Goal: Manage account settings

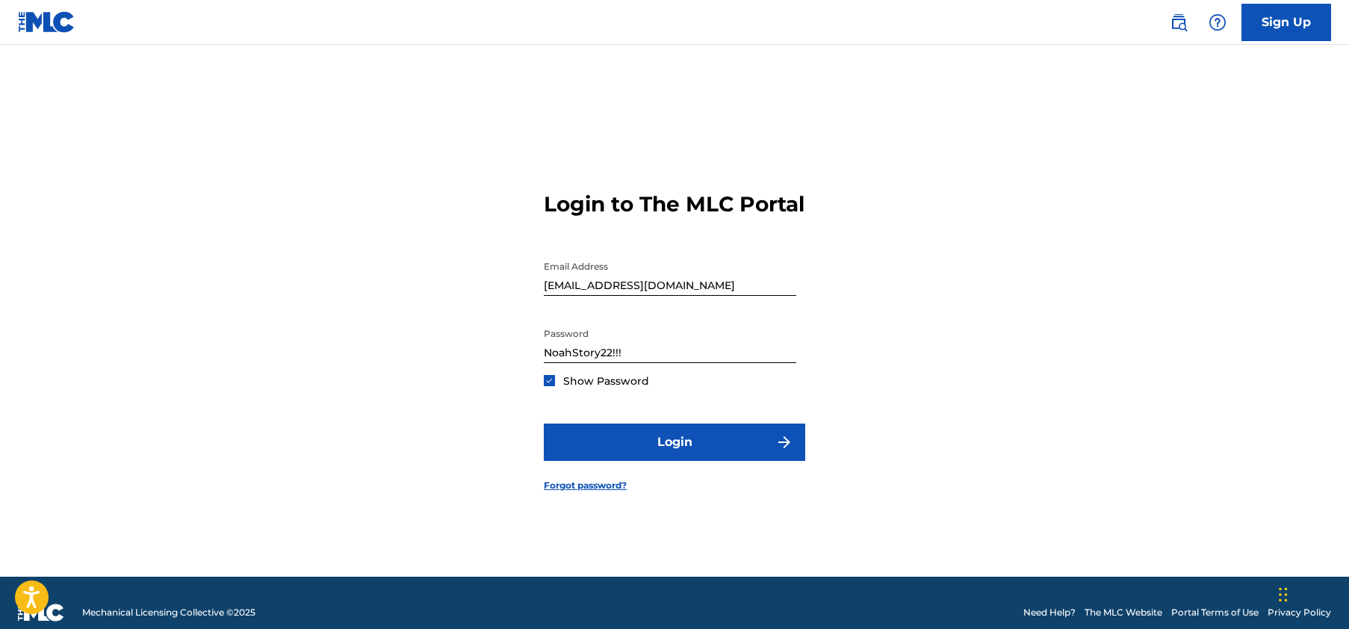
click at [627, 363] on input "NoahStory22!!!" at bounding box center [670, 341] width 252 height 43
click at [674, 455] on button "Login" at bounding box center [674, 441] width 261 height 37
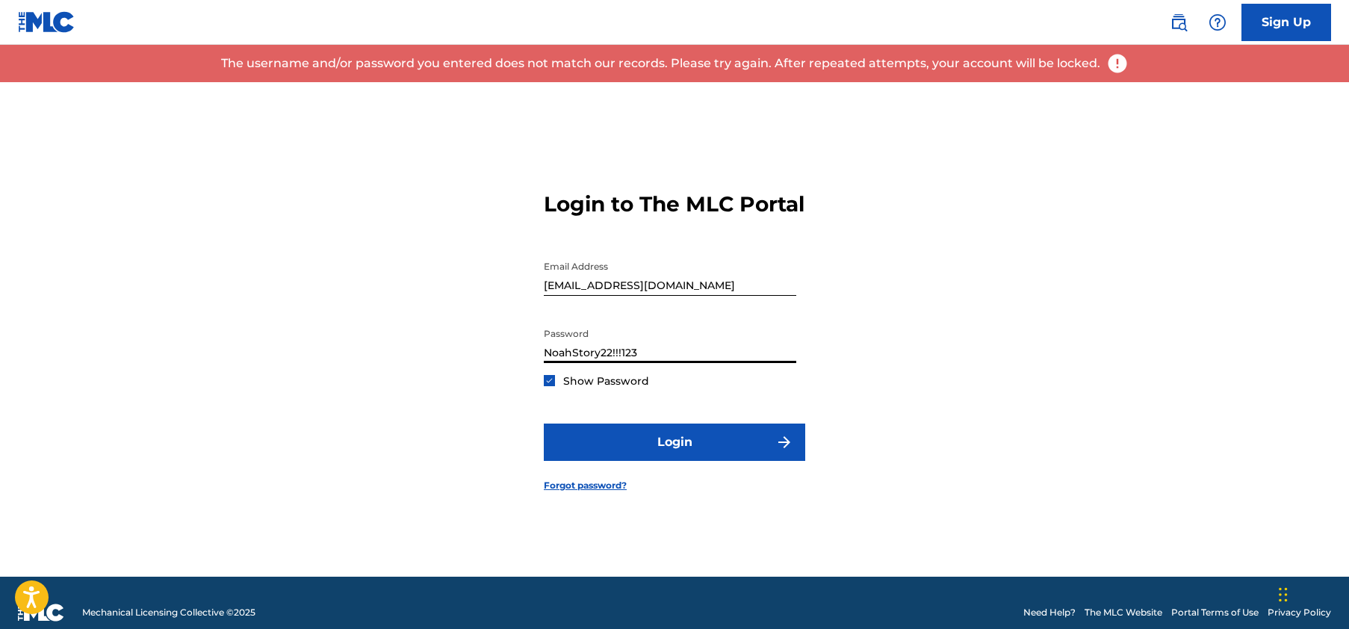
click at [674, 455] on button "Login" at bounding box center [674, 441] width 261 height 37
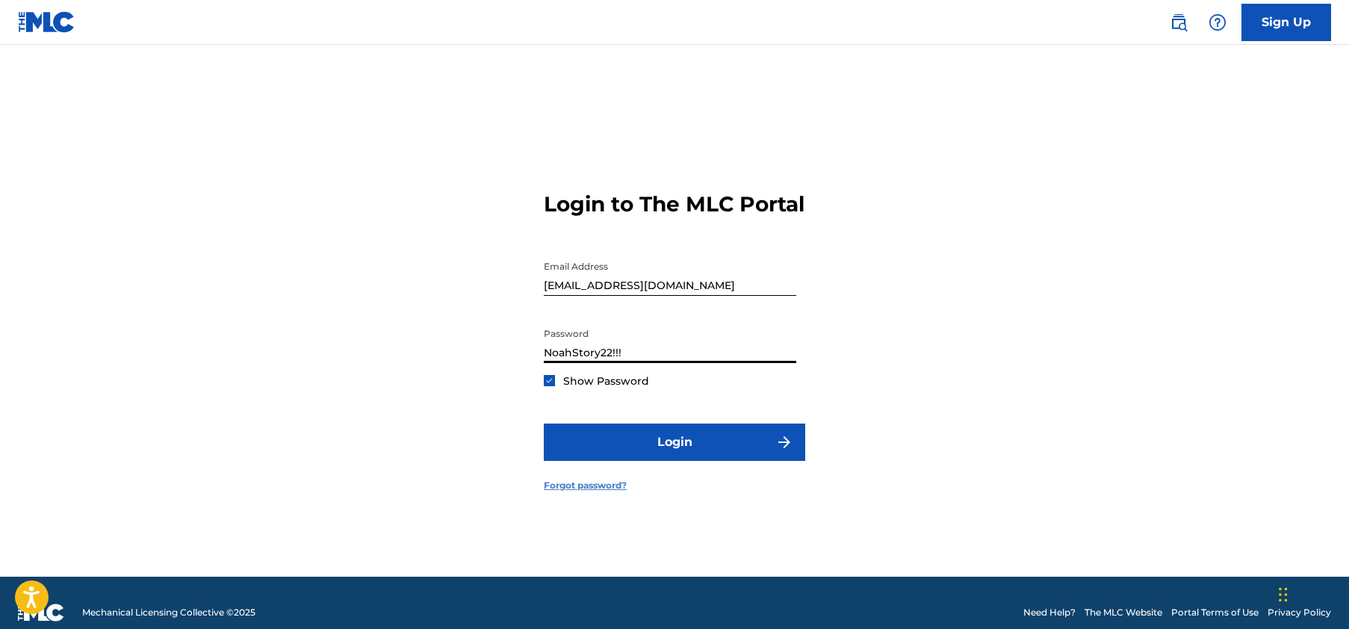
type input "NoahStory22!!!"
click at [587, 492] on link "Forgot password?" at bounding box center [585, 485] width 83 height 13
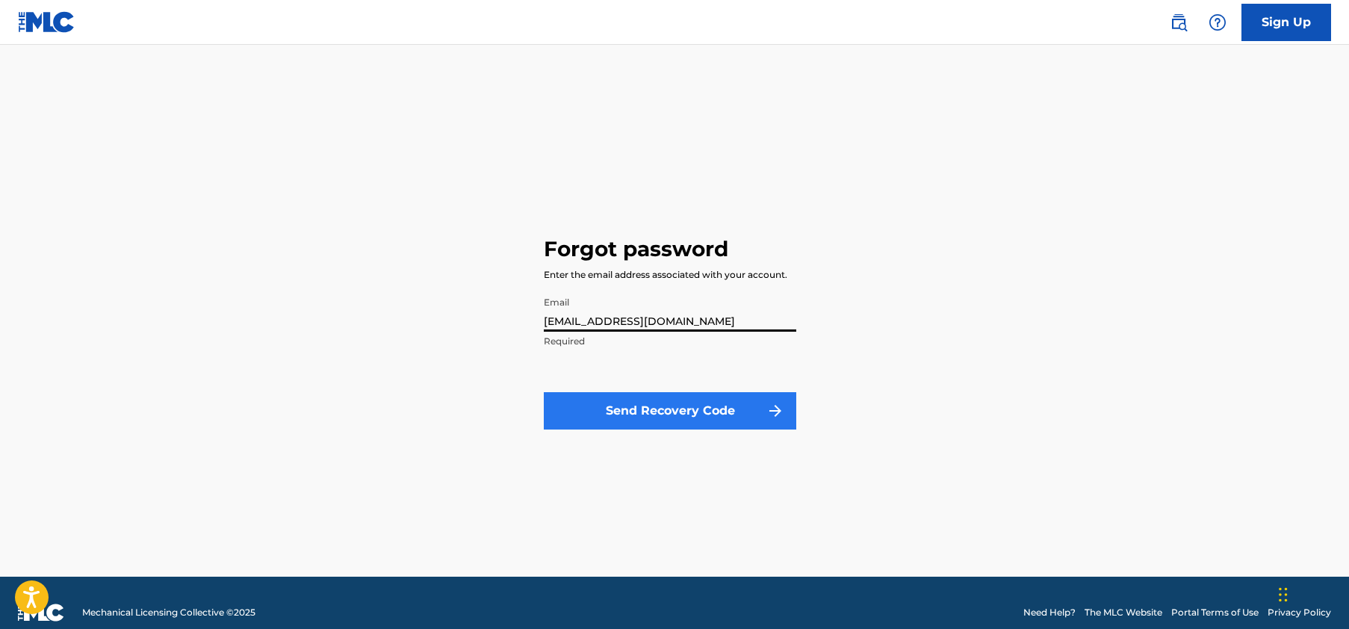
type input "[EMAIL_ADDRESS][DOMAIN_NAME]"
click at [721, 411] on button "Send Recovery Code" at bounding box center [670, 410] width 252 height 37
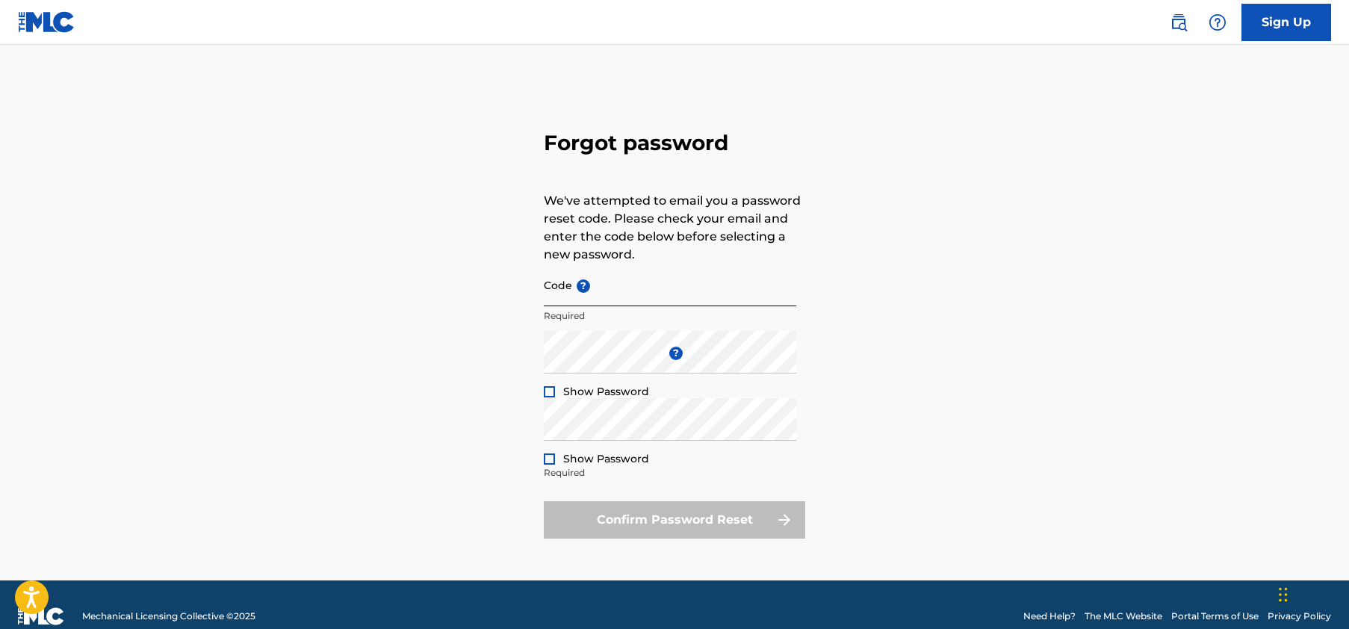
click at [621, 299] on input "Code ?" at bounding box center [670, 285] width 252 height 43
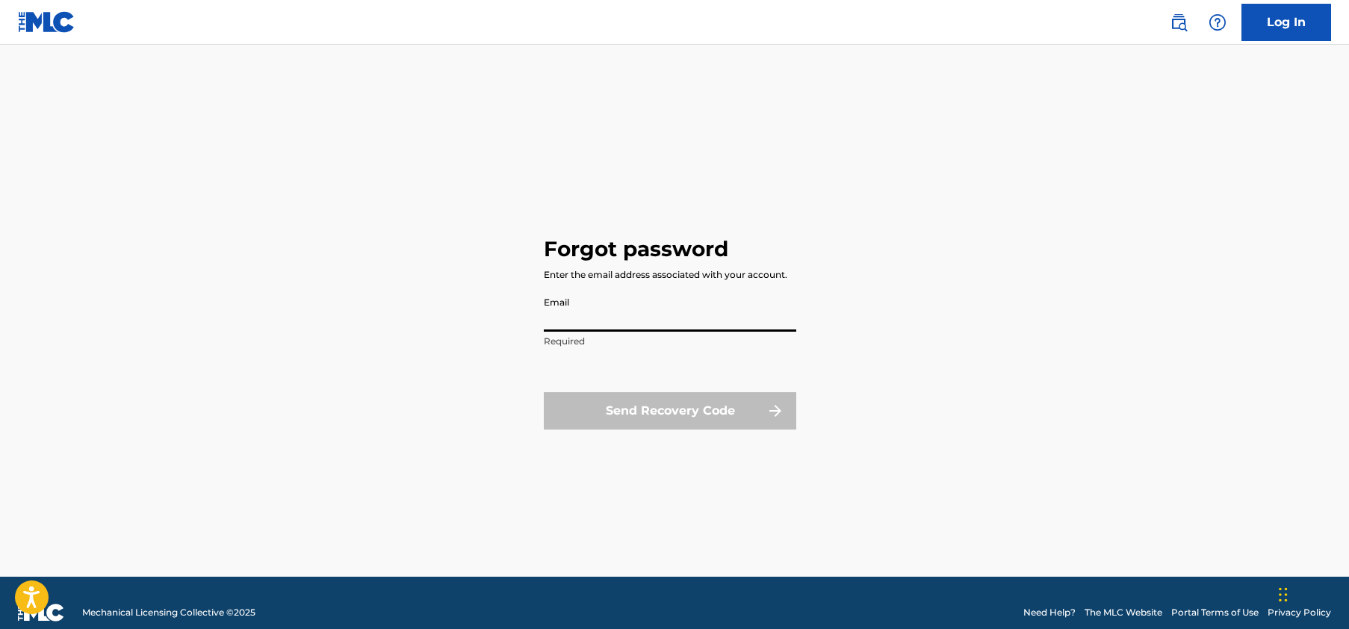
click at [611, 320] on input "Email" at bounding box center [670, 310] width 252 height 43
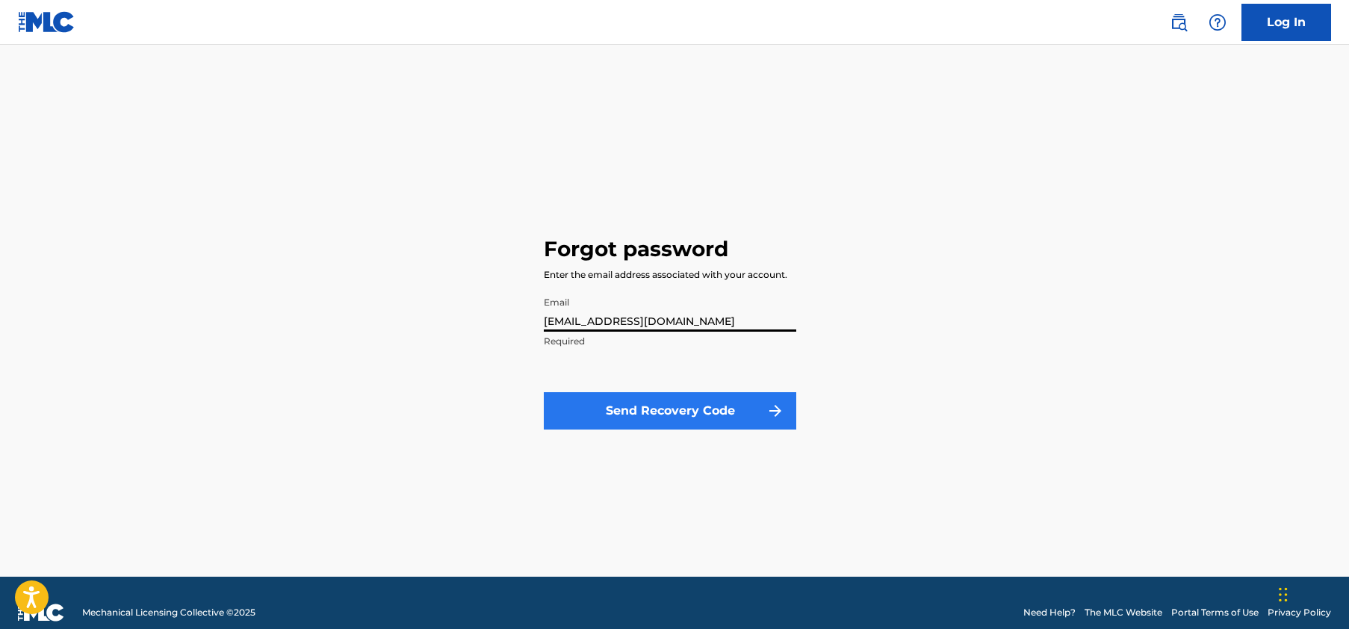
type input "joeychicagoec@gmail.com"
click at [636, 414] on button "Send Recovery Code" at bounding box center [670, 410] width 252 height 37
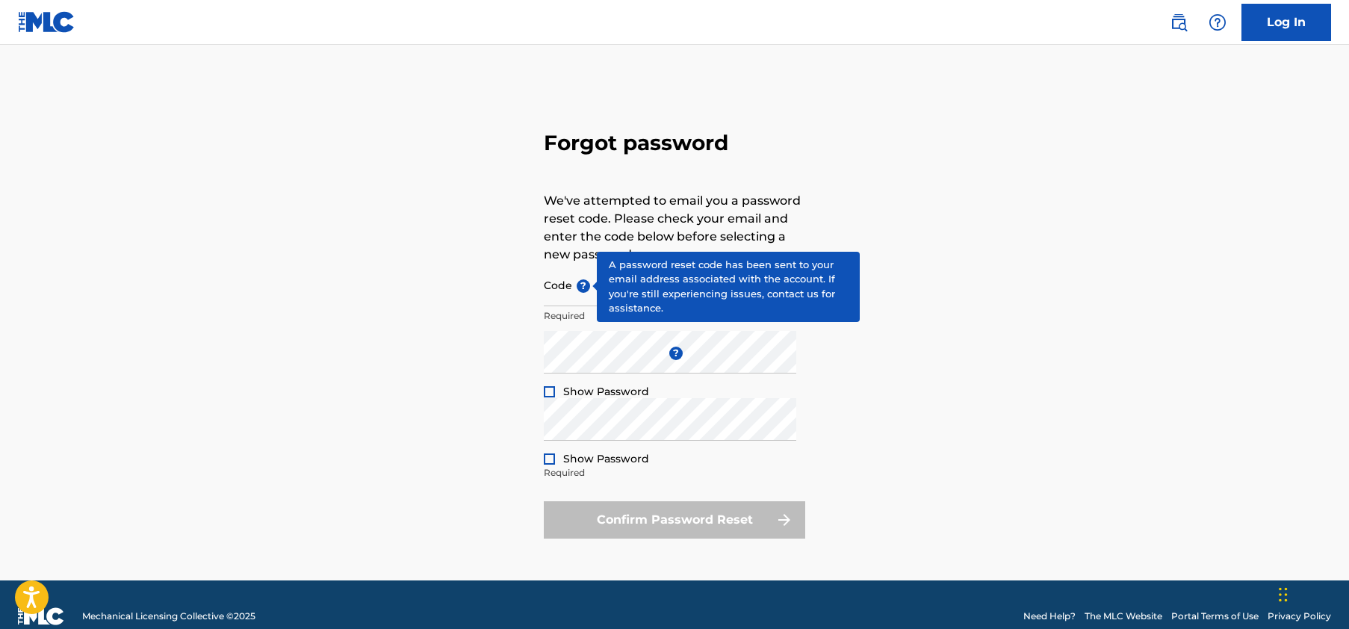
click at [581, 291] on span "?" at bounding box center [583, 285] width 13 height 13
click at [581, 291] on input "Code ?" at bounding box center [670, 285] width 252 height 43
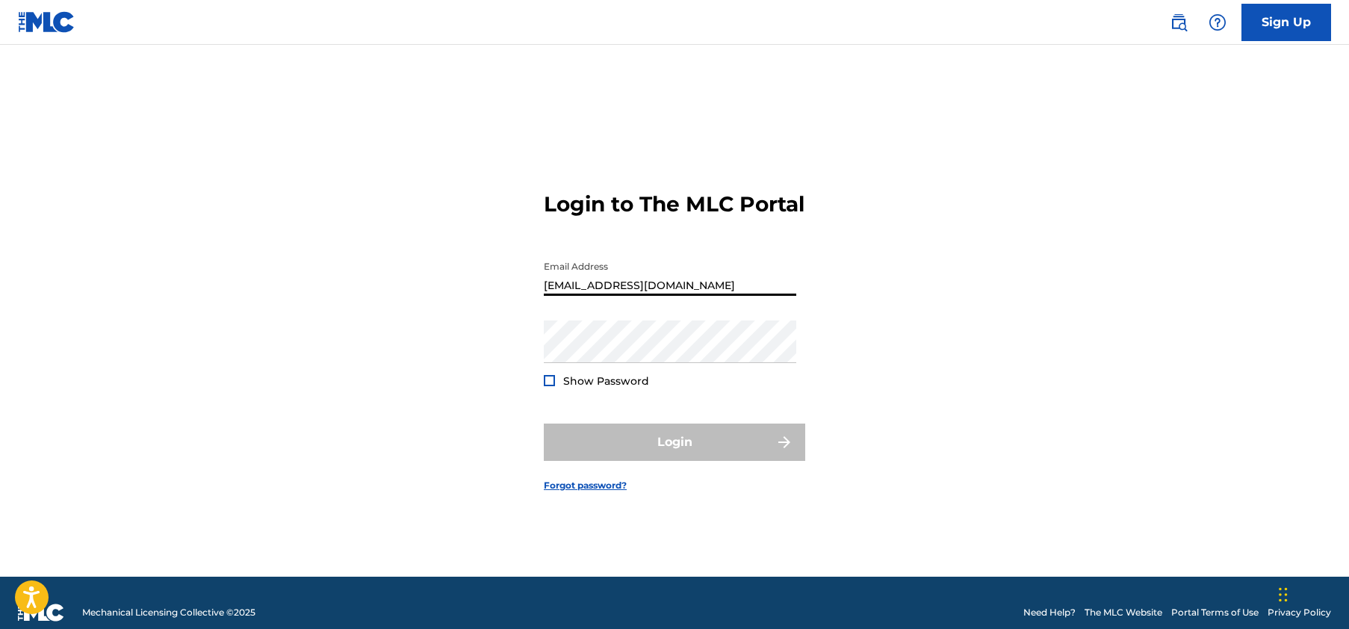
type input "joeychicagoec@gmail.com"
click at [552, 386] on div at bounding box center [549, 380] width 11 height 11
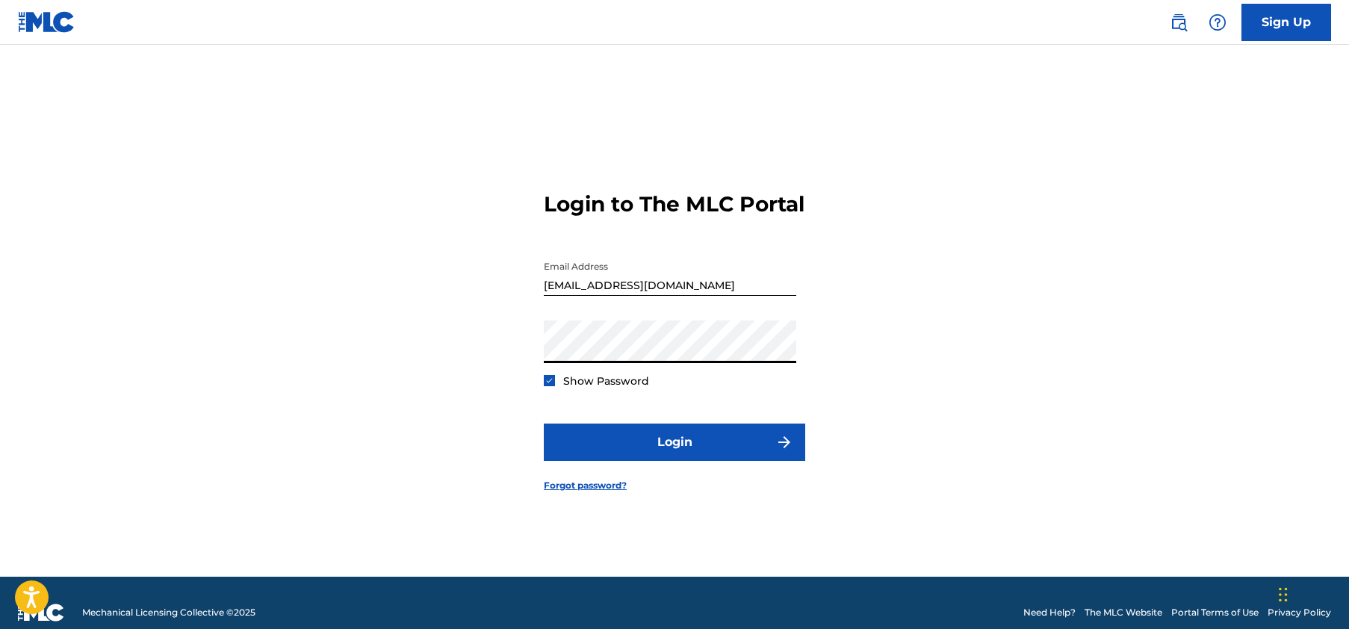
click at [674, 455] on button "Login" at bounding box center [674, 441] width 261 height 37
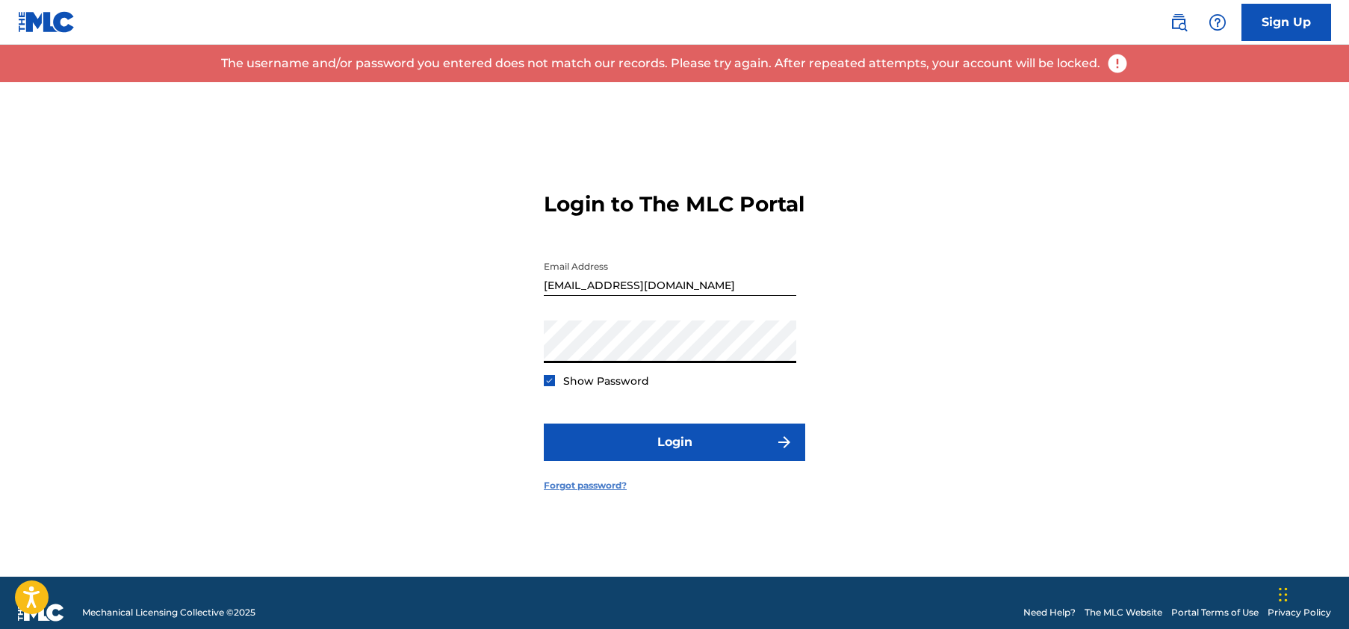
click at [589, 492] on link "Forgot password?" at bounding box center [585, 485] width 83 height 13
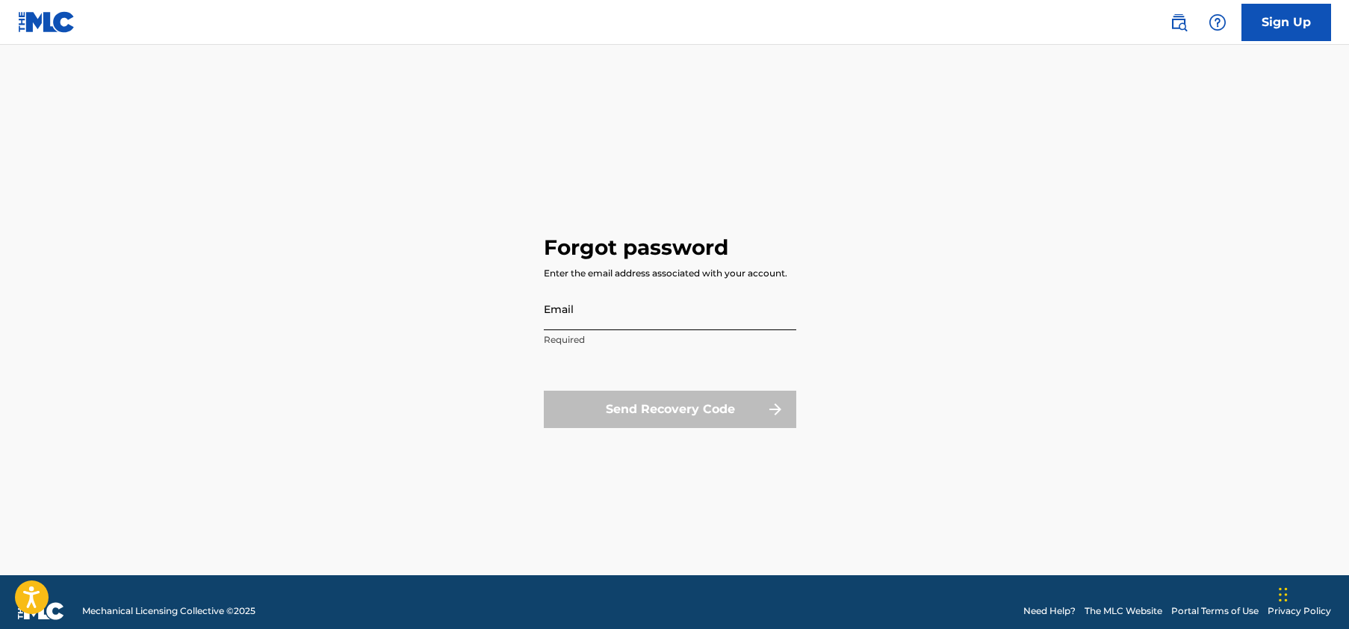
scroll to position [2, 0]
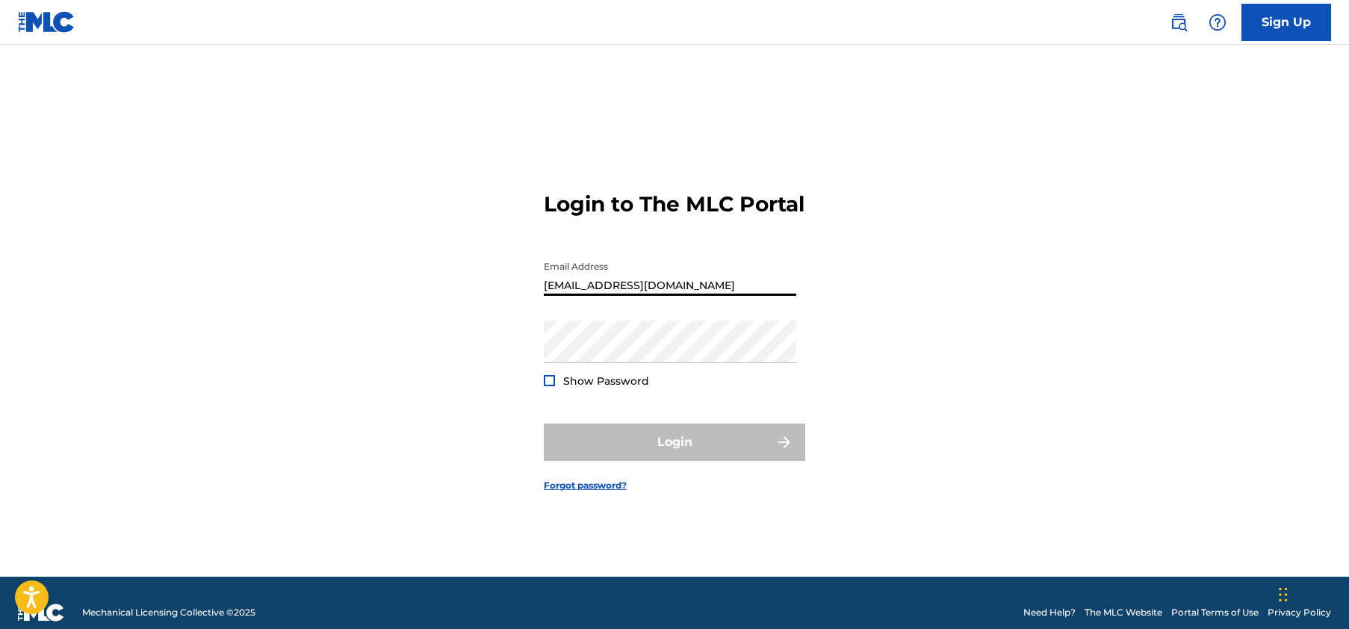
type input "[EMAIL_ADDRESS][DOMAIN_NAME]"
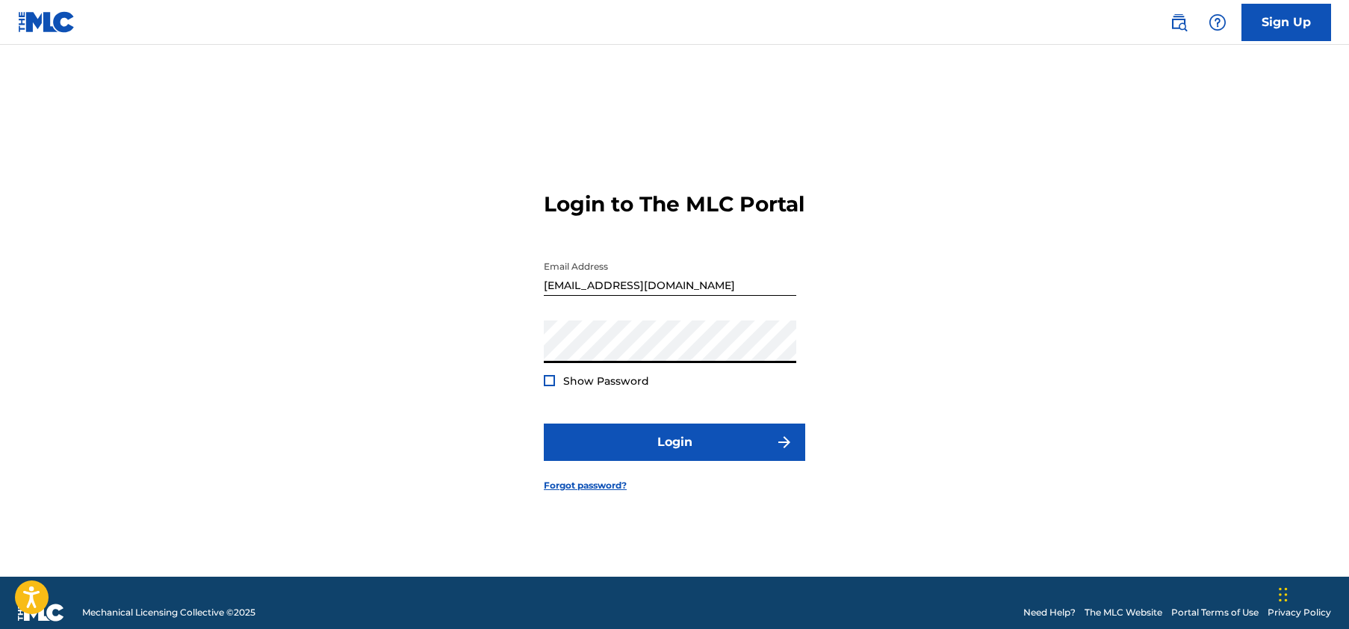
click at [674, 455] on button "Login" at bounding box center [674, 441] width 261 height 37
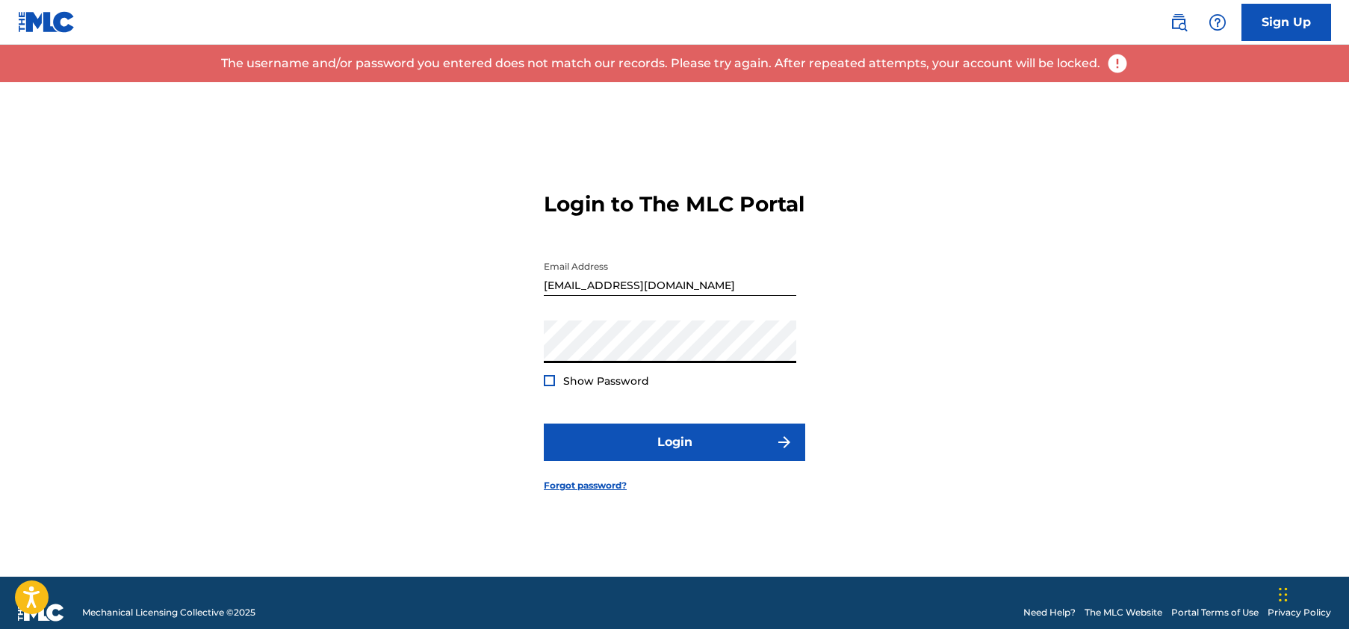
click at [674, 455] on button "Login" at bounding box center [674, 441] width 261 height 37
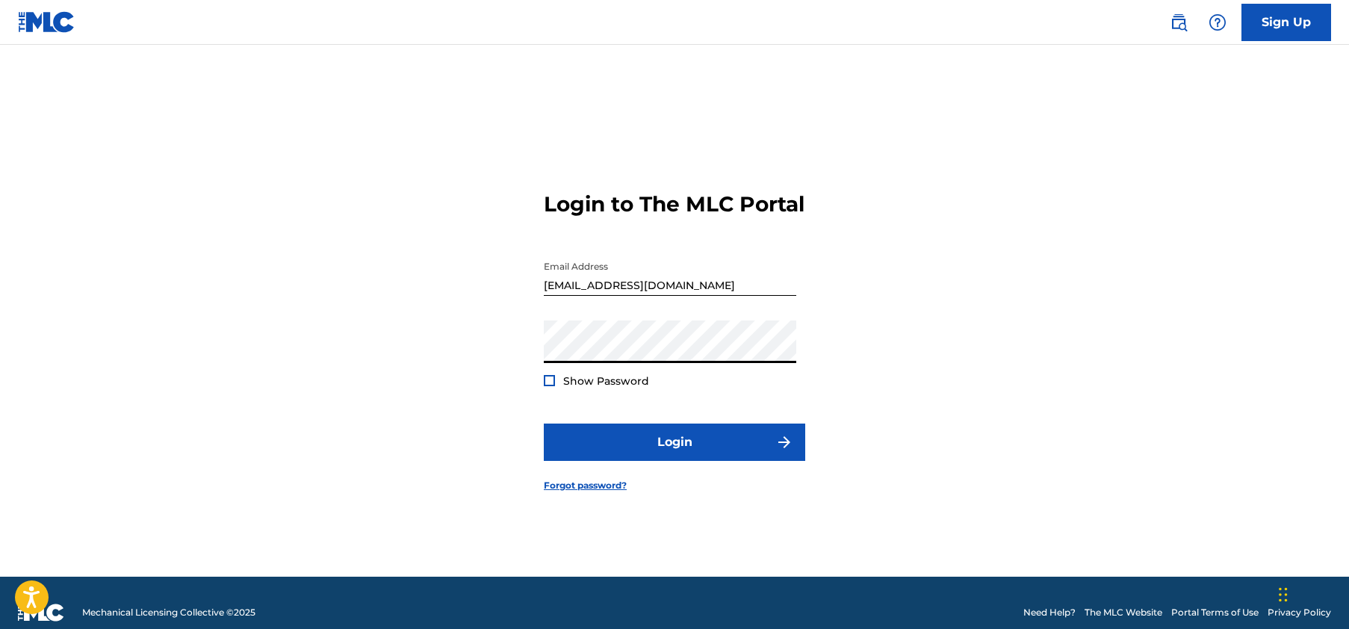
click at [548, 386] on div at bounding box center [549, 380] width 11 height 11
click at [599, 492] on link "Forgot password?" at bounding box center [585, 485] width 83 height 13
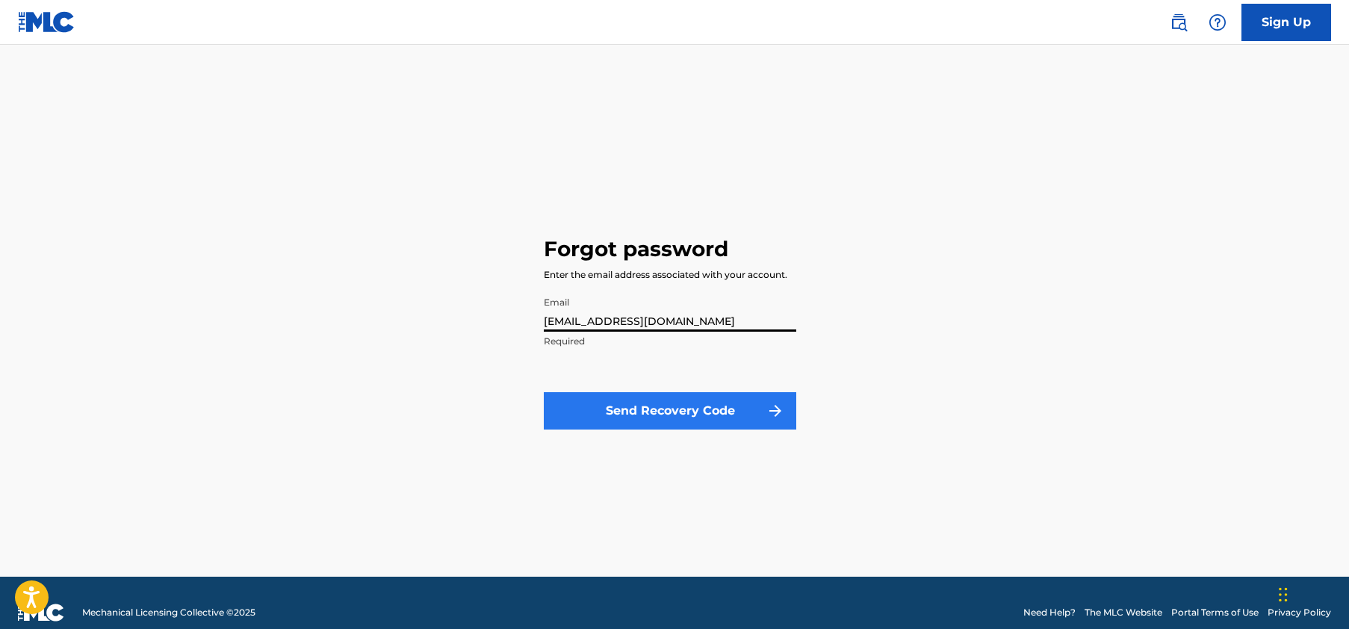
type input "[EMAIL_ADDRESS][DOMAIN_NAME]"
click at [713, 412] on button "Send Recovery Code" at bounding box center [670, 410] width 252 height 37
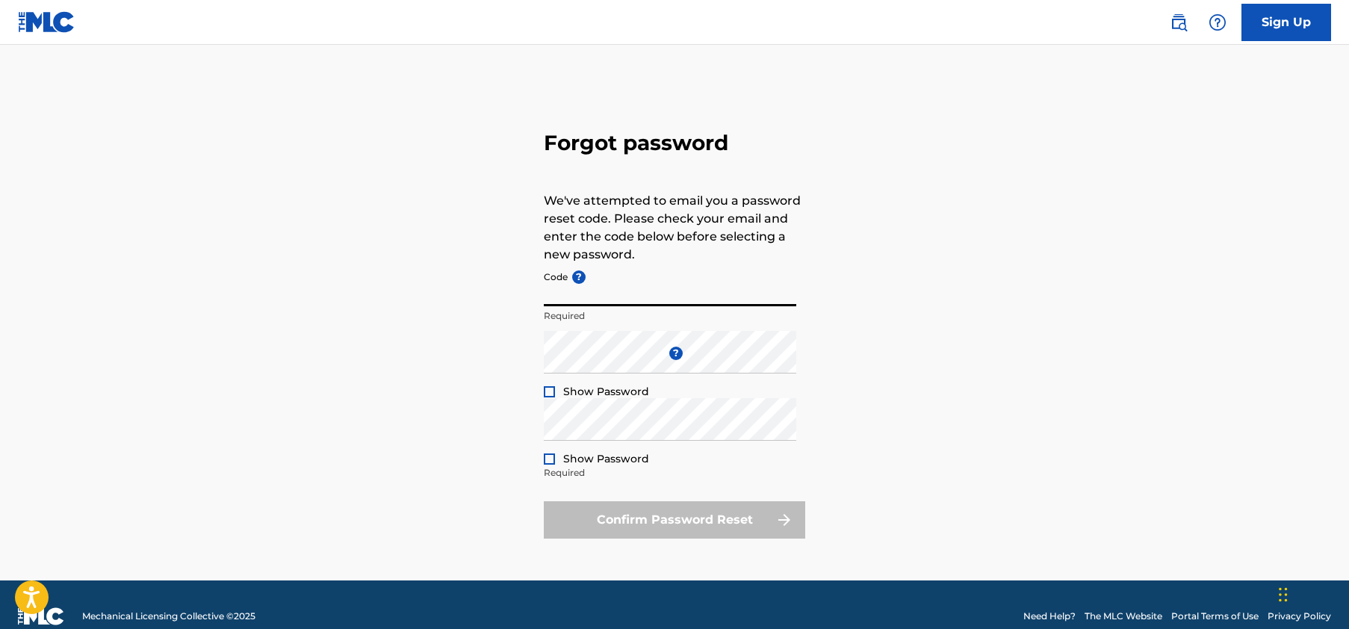
click at [609, 298] on input "Code ?" at bounding box center [670, 285] width 252 height 43
paste input "FP_d0a68cf475eac3372eb1ffe2fe1a"
type input "FP_d0a68cf475eac3372eb1ffe2fe1a"
click at [553, 392] on div at bounding box center [549, 391] width 11 height 11
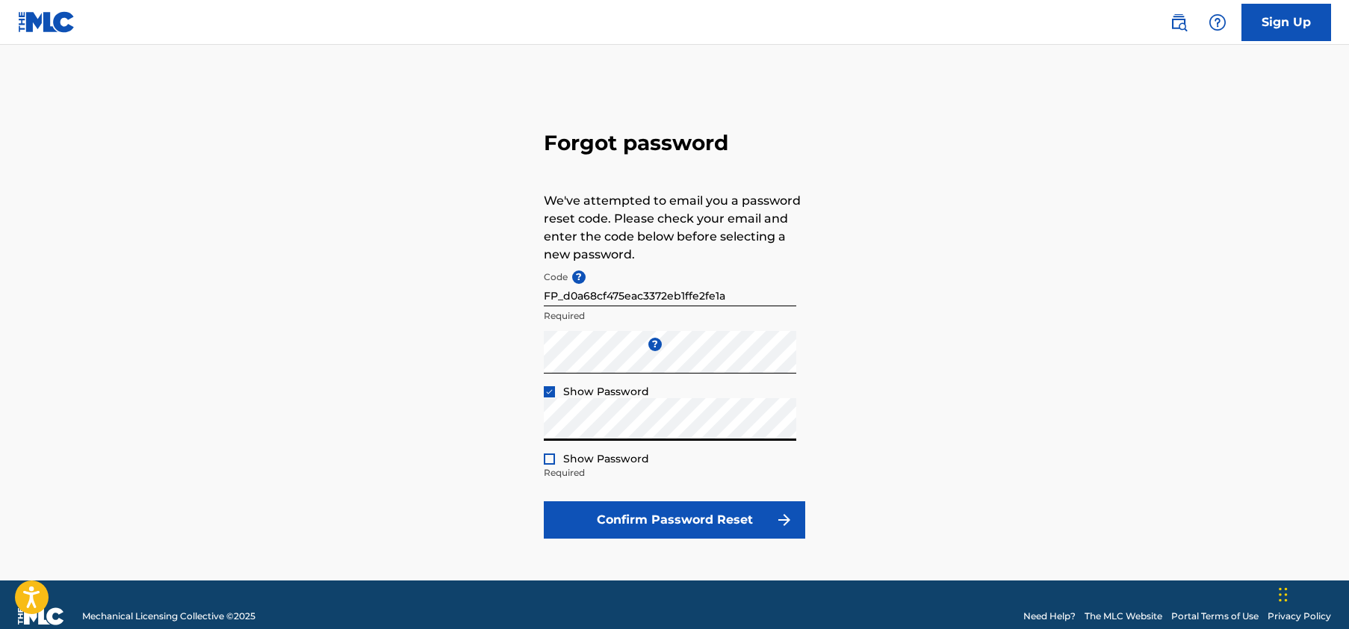
click at [548, 464] on div at bounding box center [549, 458] width 11 height 11
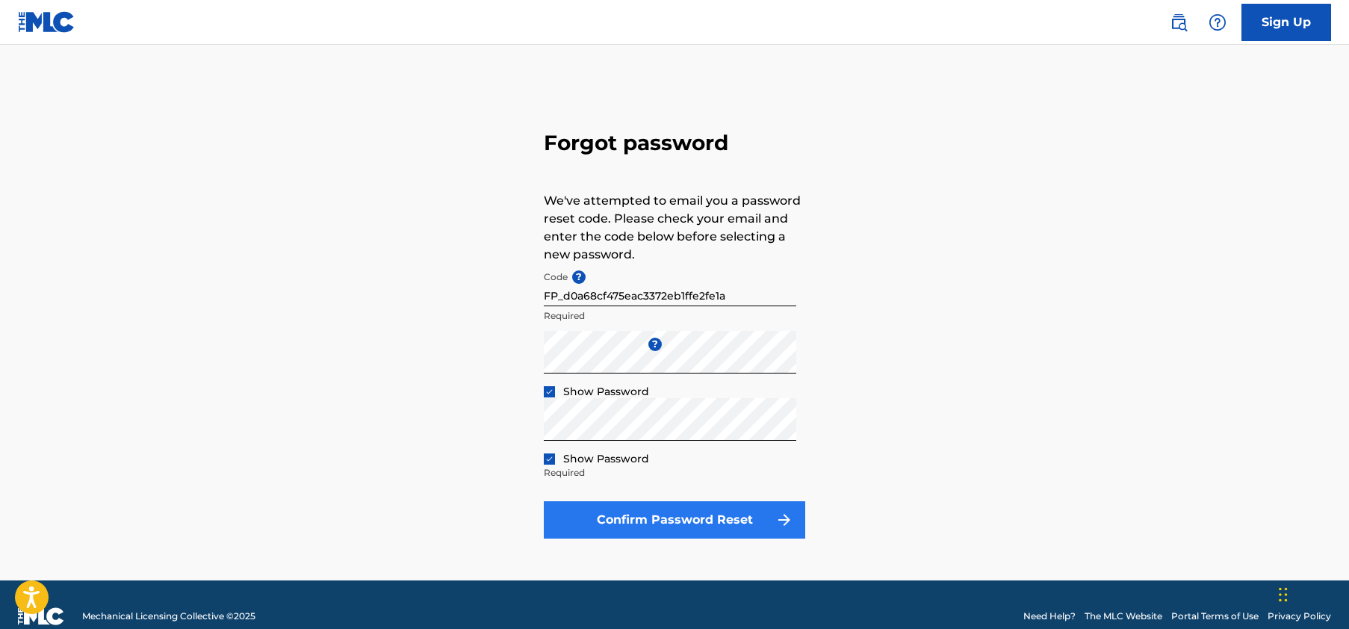
click at [680, 526] on button "Confirm Password Reset" at bounding box center [674, 519] width 261 height 37
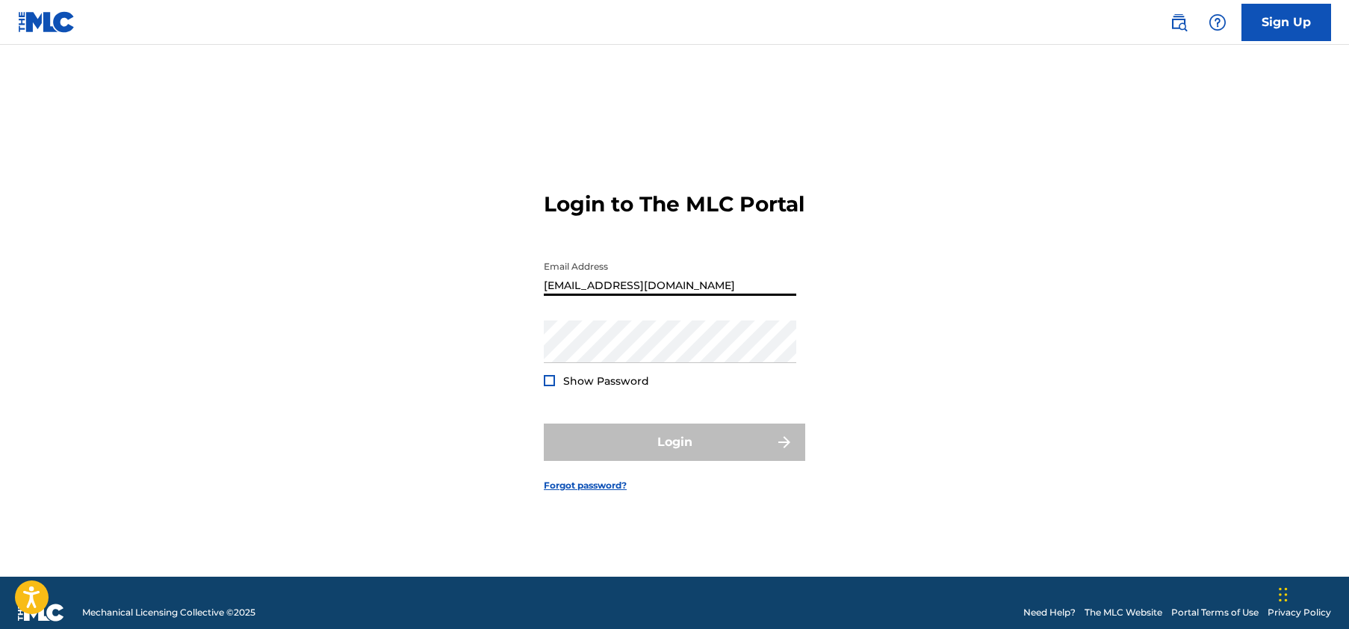
type input "[EMAIL_ADDRESS][DOMAIN_NAME]"
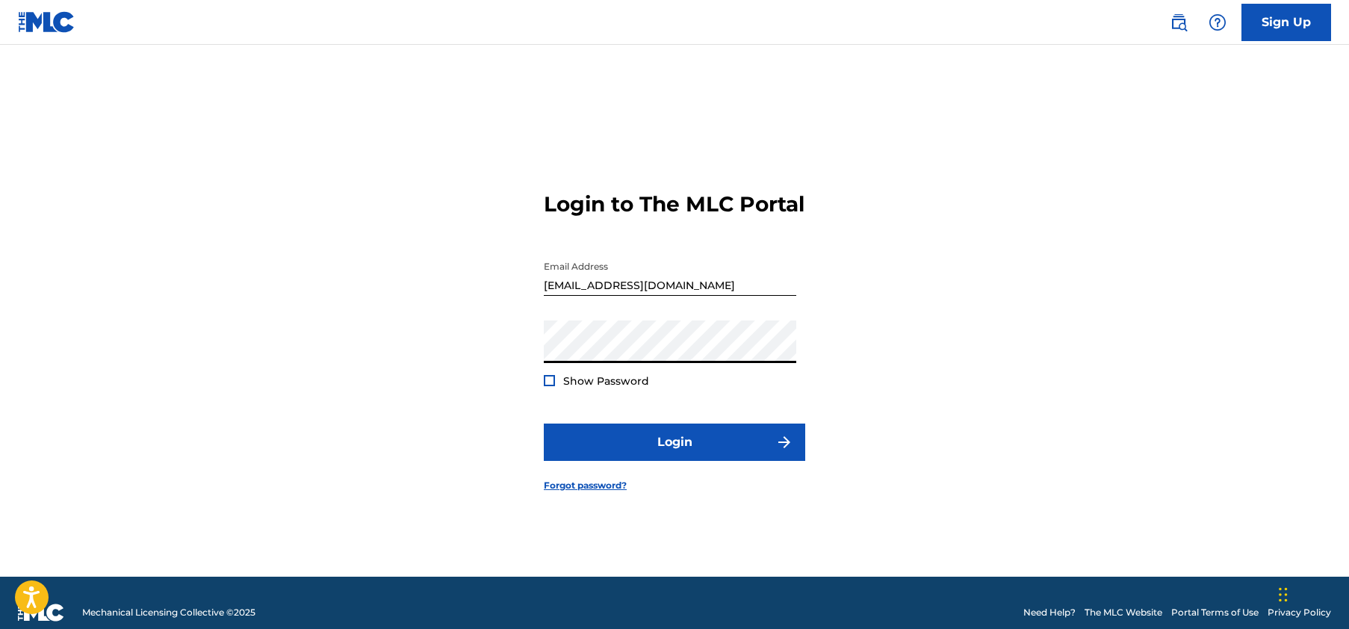
click at [543, 394] on div "Login to The MLC Portal Email Address awindowinjoseph@gmail.com Password Show P…" at bounding box center [675, 329] width 1046 height 494
click at [552, 386] on div at bounding box center [549, 380] width 11 height 11
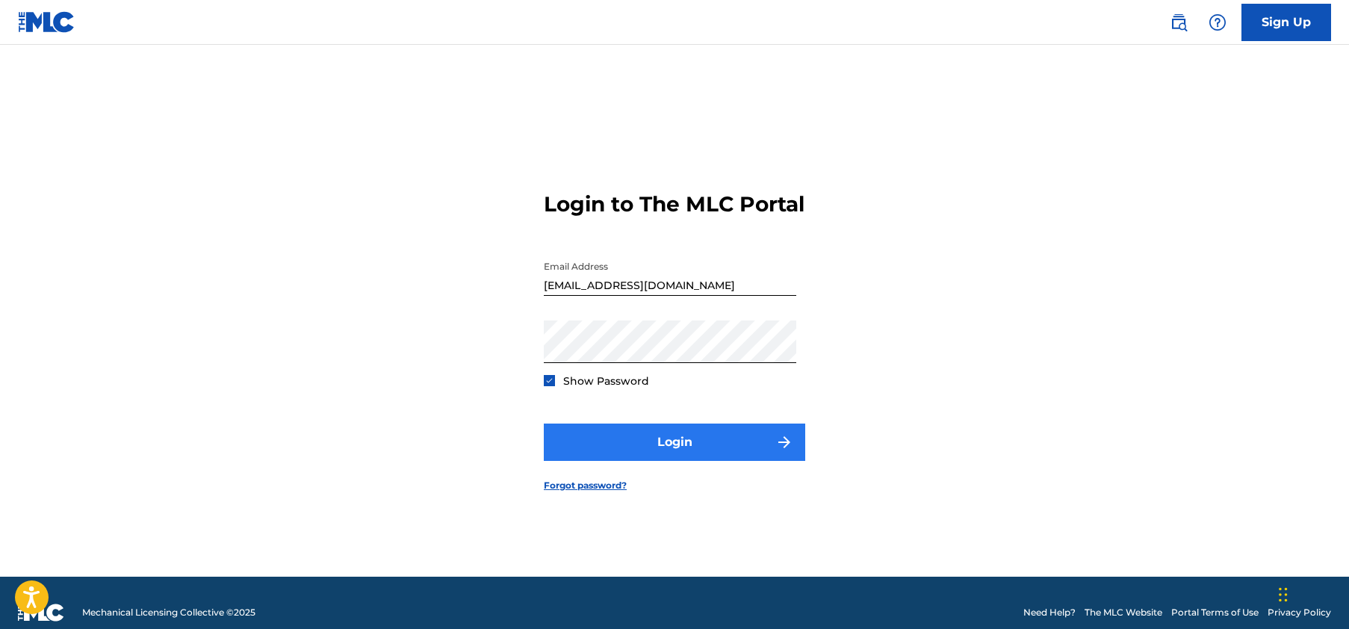
click at [606, 453] on button "Login" at bounding box center [674, 441] width 261 height 37
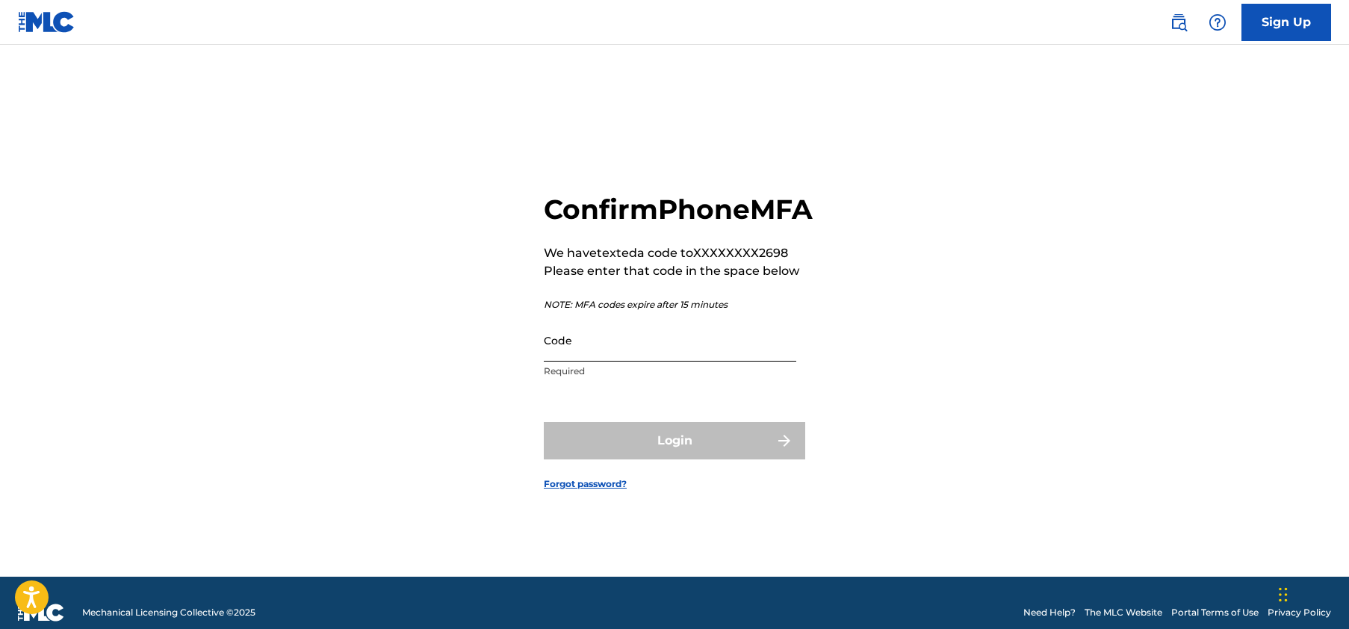
click at [585, 361] on input "Code" at bounding box center [670, 340] width 252 height 43
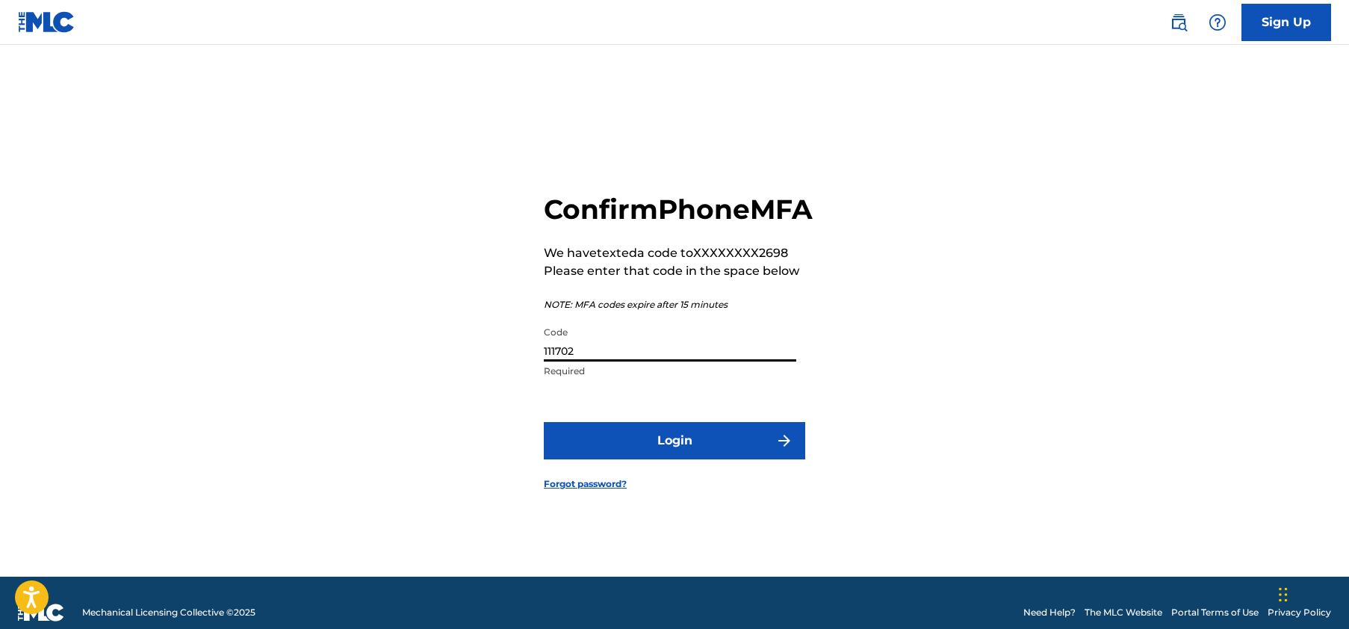
type input "111702"
click at [674, 457] on button "Login" at bounding box center [674, 440] width 261 height 37
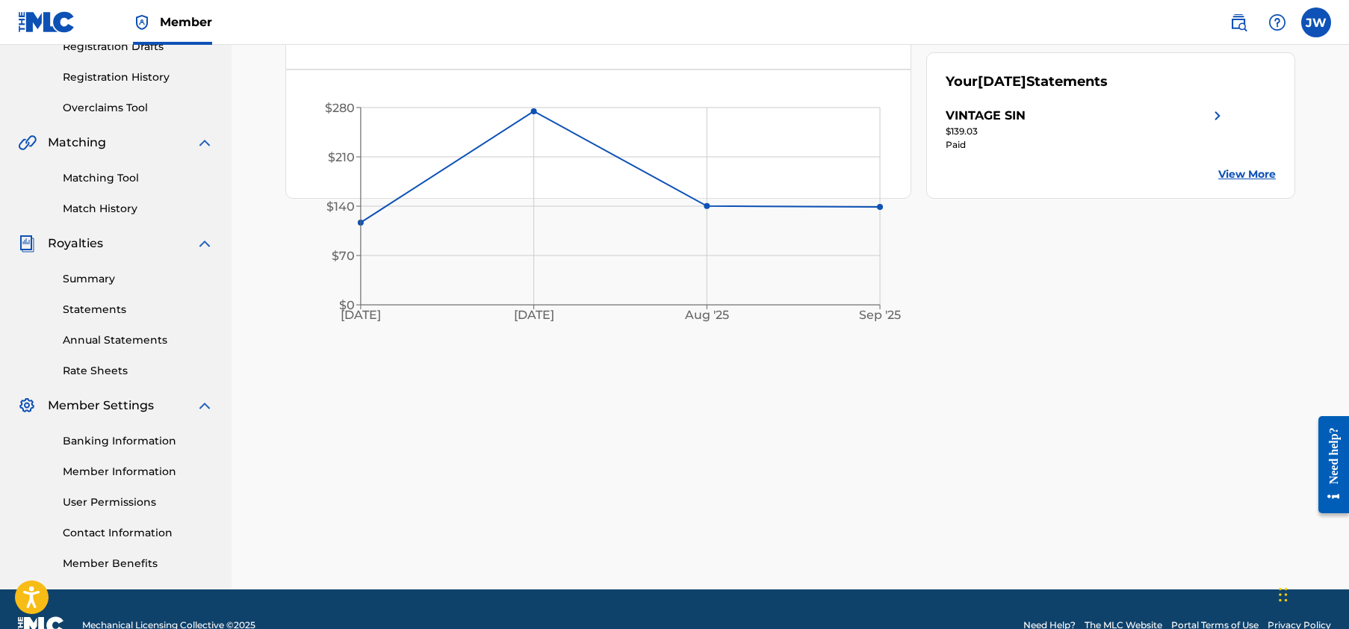
scroll to position [288, 0]
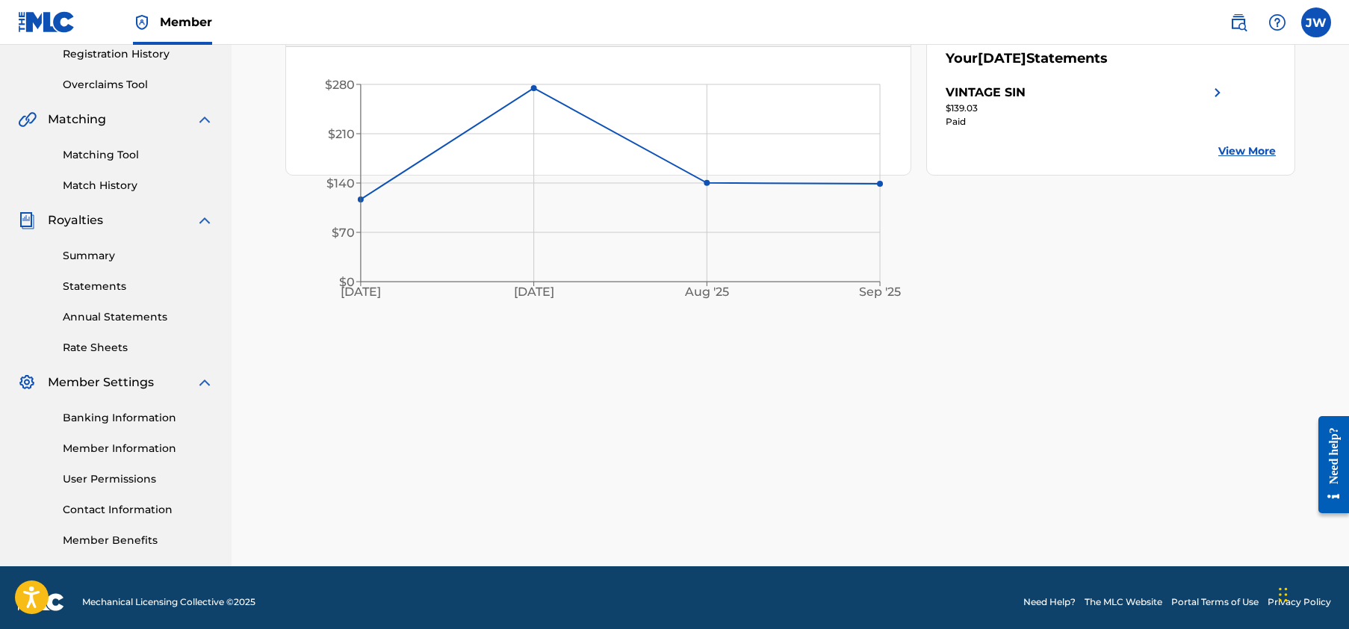
click at [151, 419] on link "Banking Information" at bounding box center [138, 418] width 151 height 16
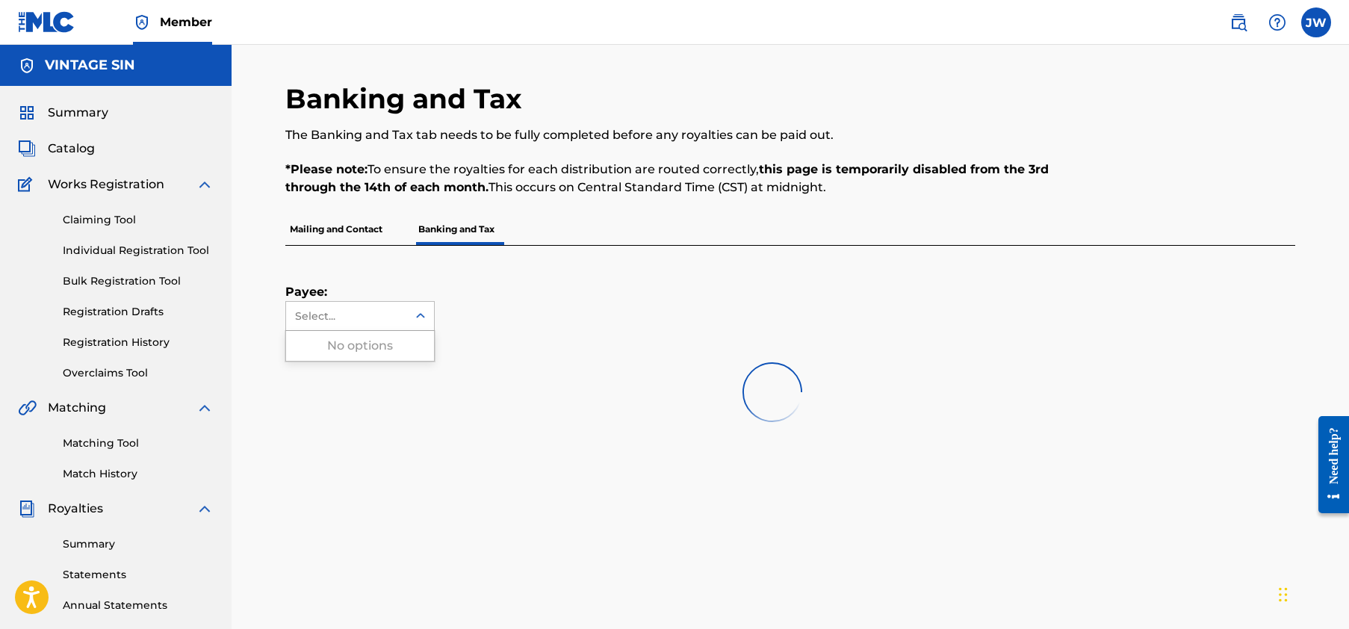
click at [417, 320] on icon at bounding box center [420, 315] width 15 height 15
click at [350, 236] on p "Mailing and Contact" at bounding box center [336, 229] width 102 height 31
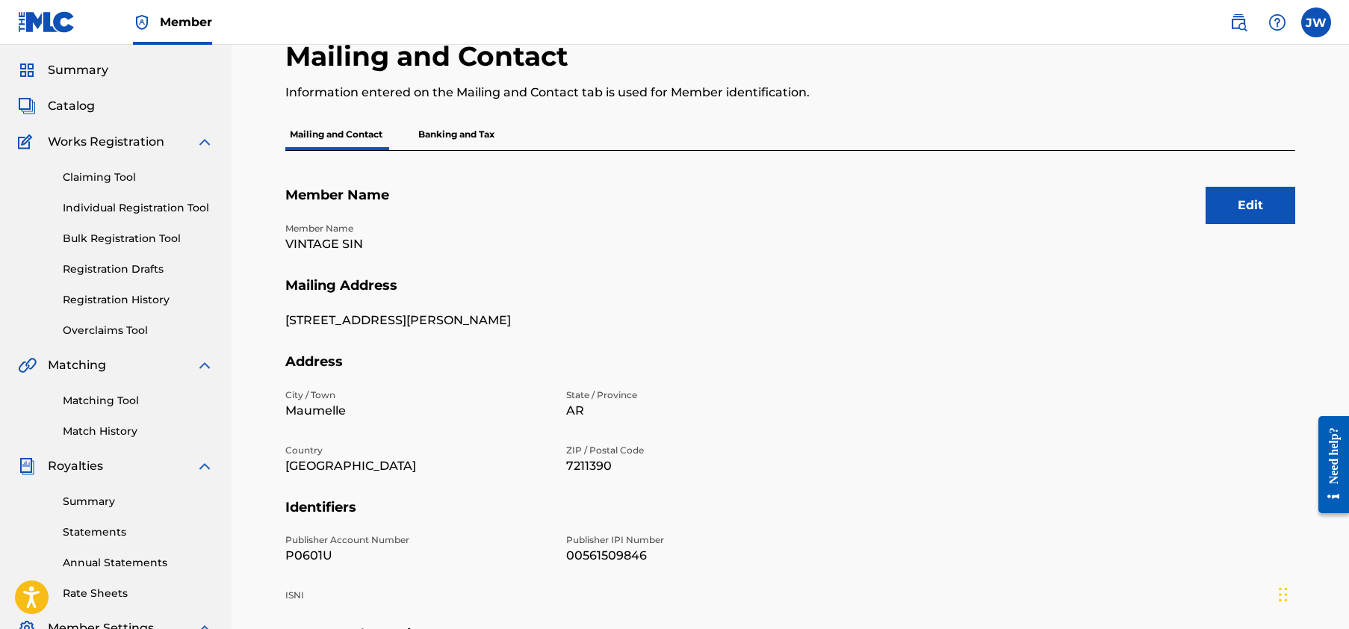
scroll to position [44, 0]
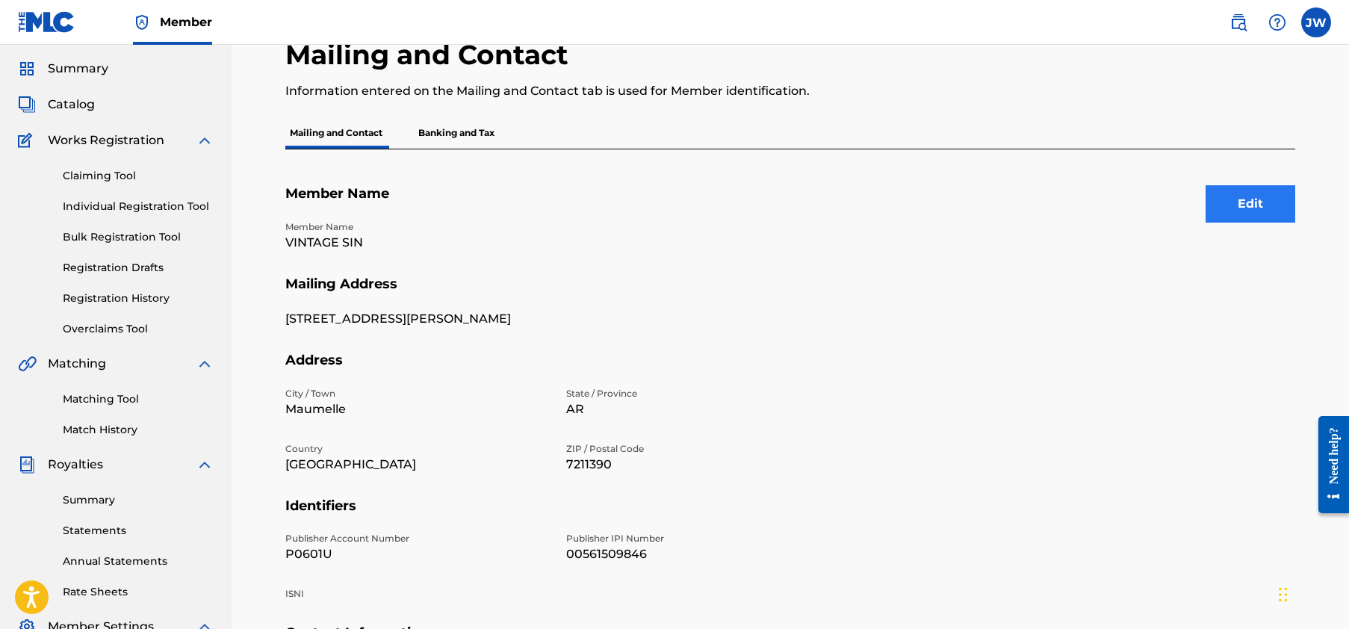
click at [1249, 207] on button "Edit" at bounding box center [1250, 203] width 90 height 37
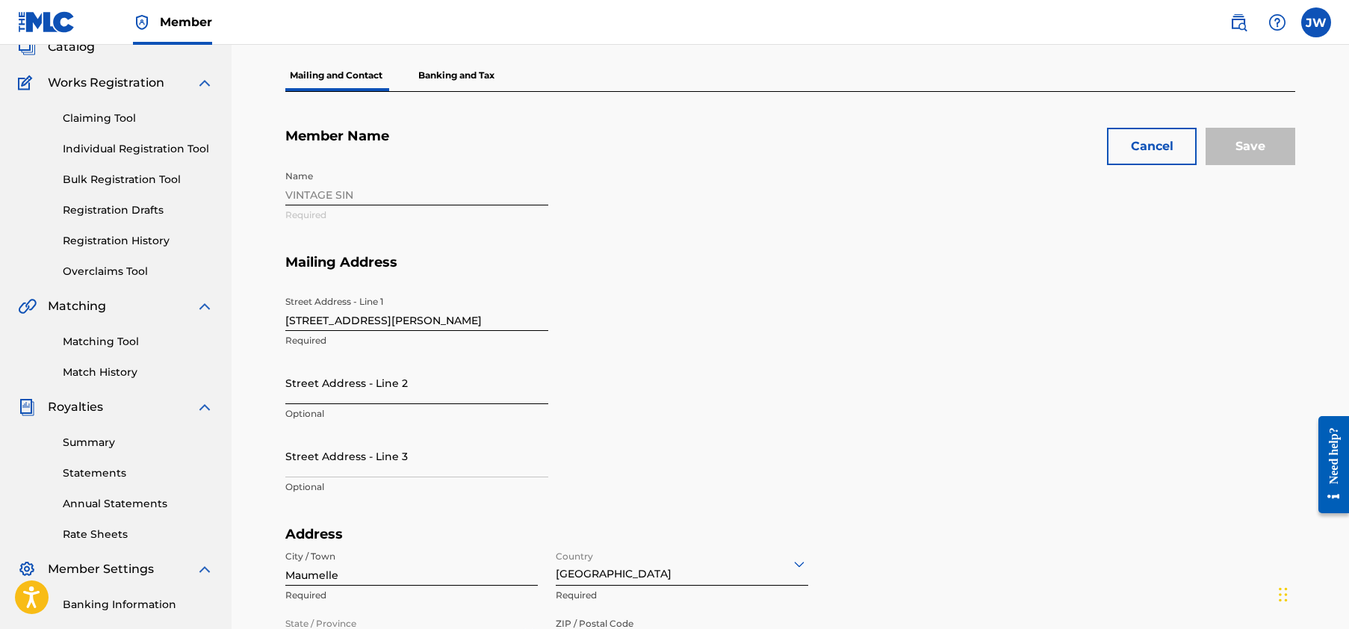
scroll to position [125, 0]
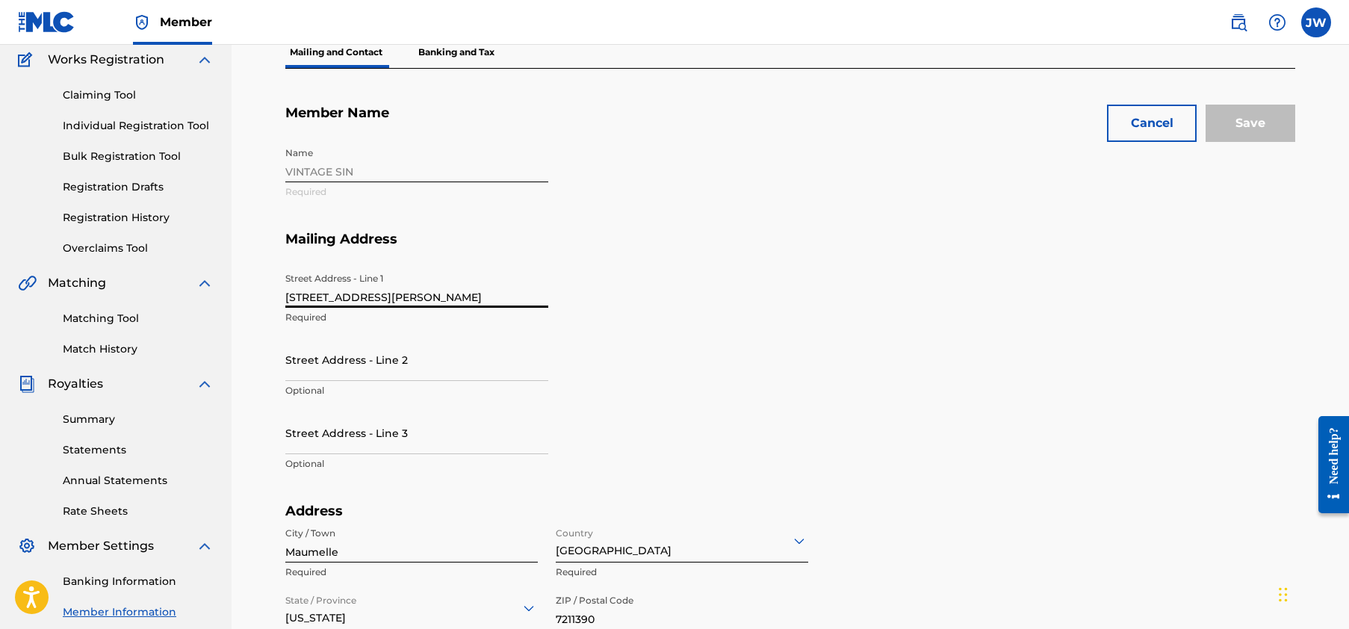
drag, startPoint x: 400, startPoint y: 296, endPoint x: 195, endPoint y: 290, distance: 205.5
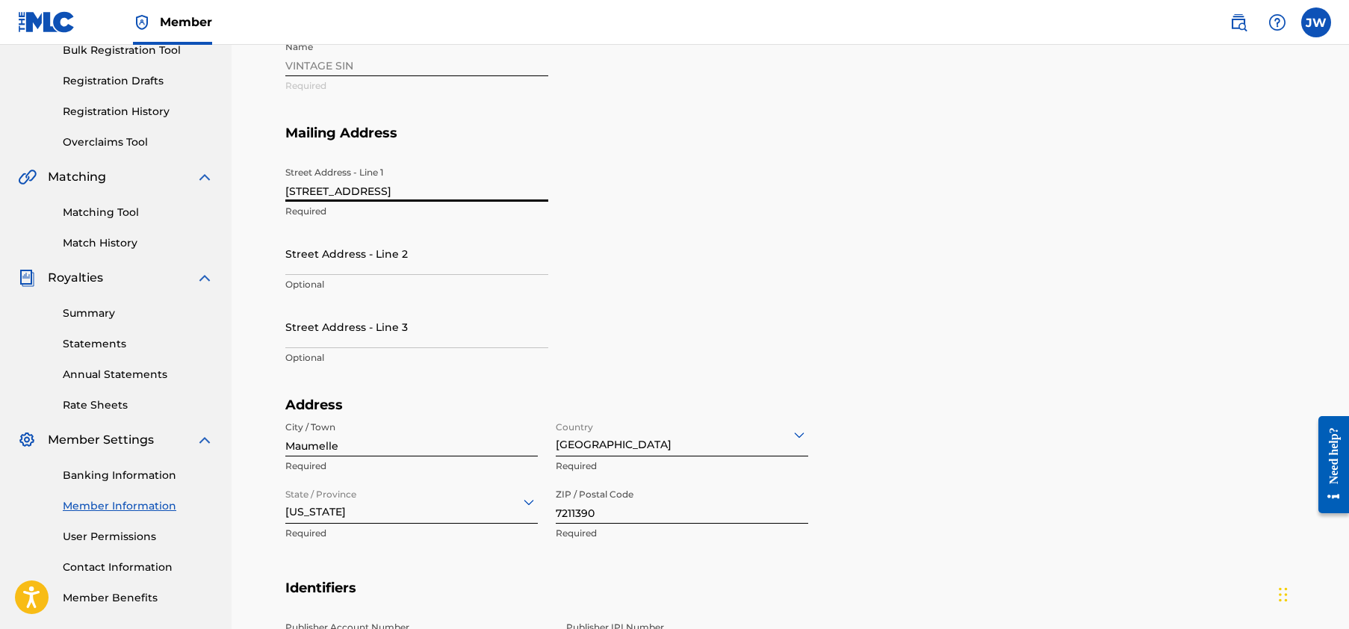
scroll to position [231, 0]
type input "133 Sancerre Drive"
drag, startPoint x: 598, startPoint y: 515, endPoint x: 524, endPoint y: 508, distance: 75.1
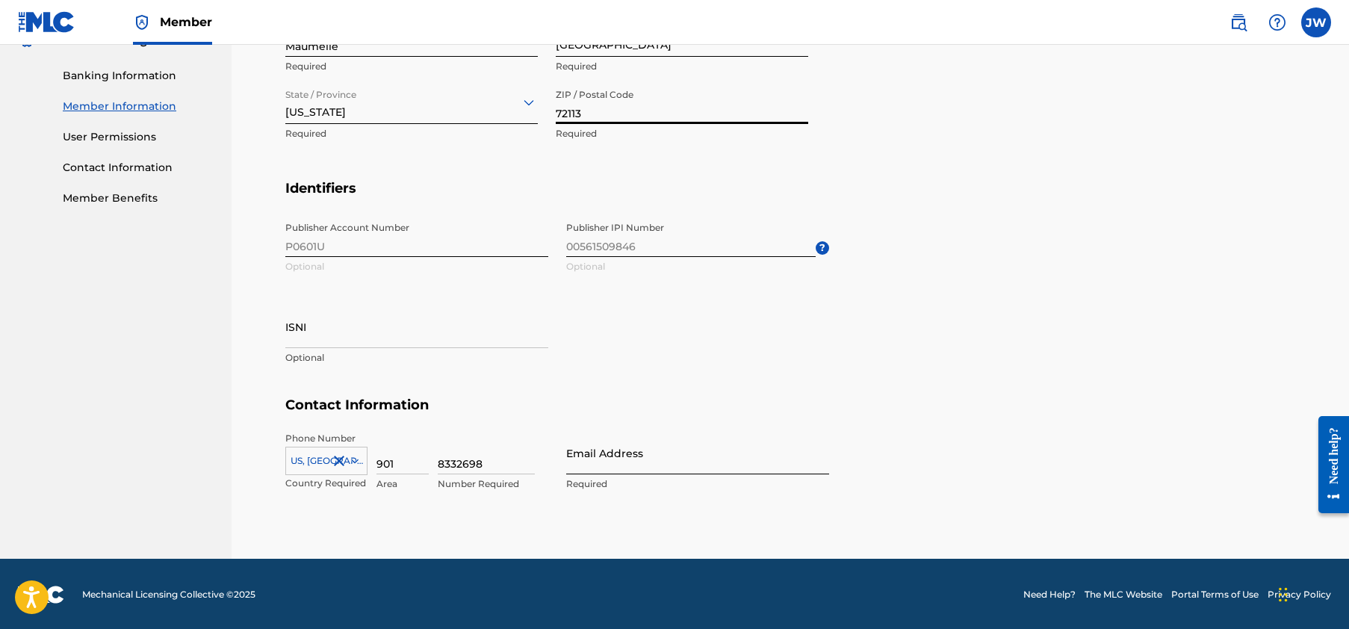
scroll to position [630, 0]
type input "72113"
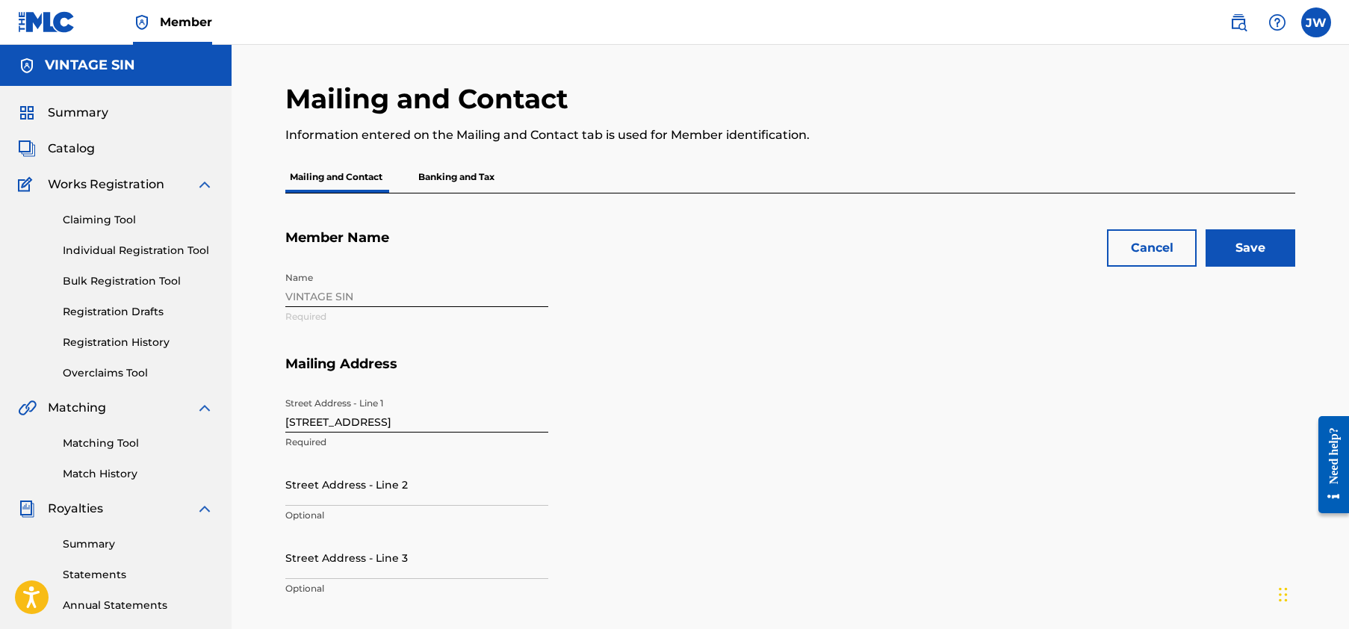
scroll to position [0, 0]
type input "[EMAIL_ADDRESS][DOMAIN_NAME]"
click at [1255, 260] on input "Save" at bounding box center [1250, 247] width 90 height 37
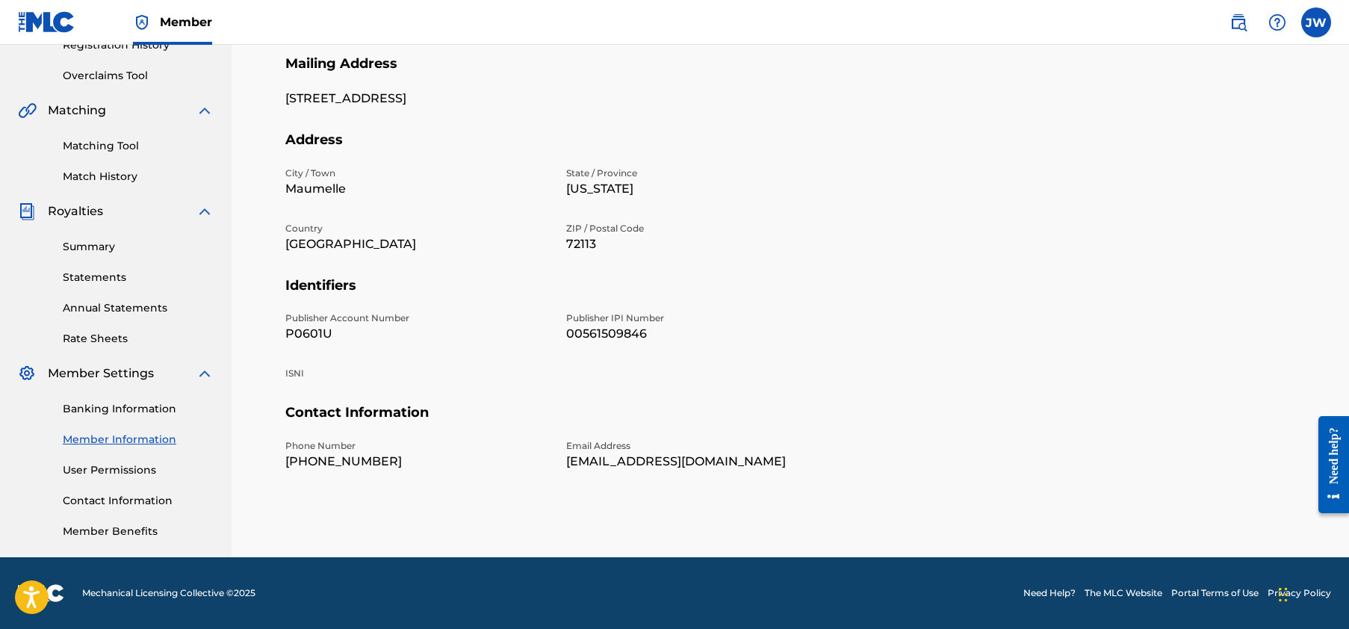
scroll to position [297, 0]
click at [131, 406] on link "Banking Information" at bounding box center [138, 409] width 151 height 16
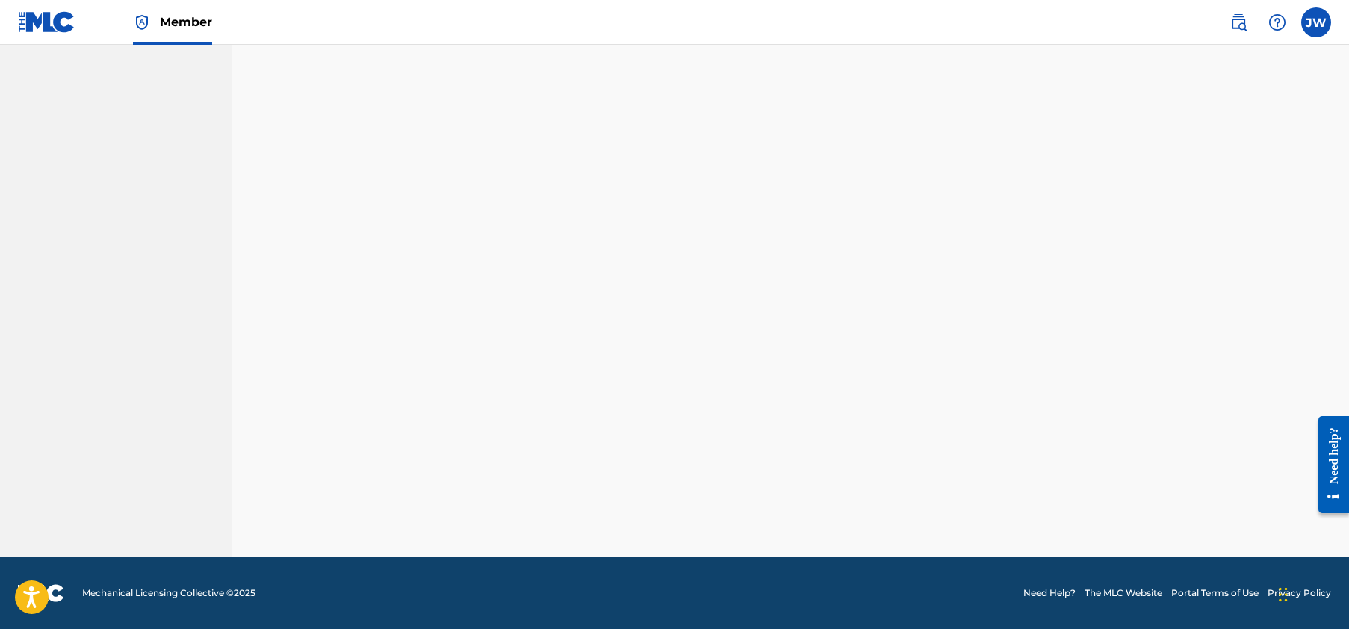
scroll to position [297, 0]
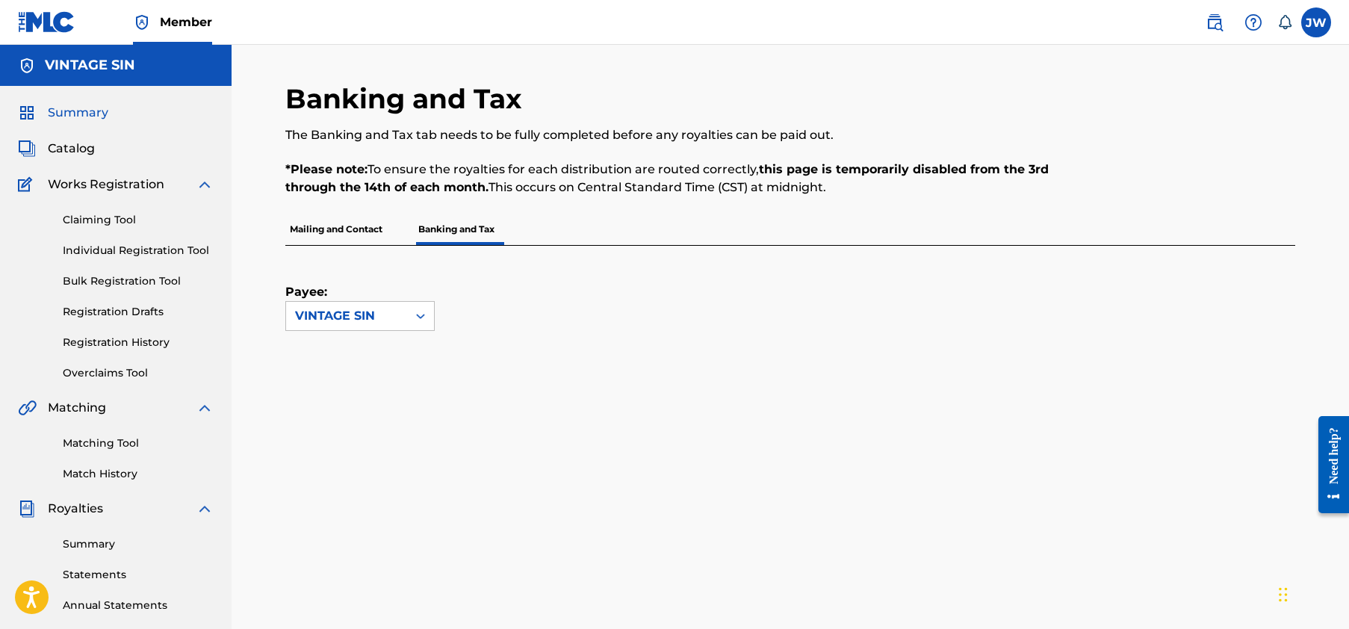
click at [85, 110] on span "Summary" at bounding box center [78, 113] width 60 height 18
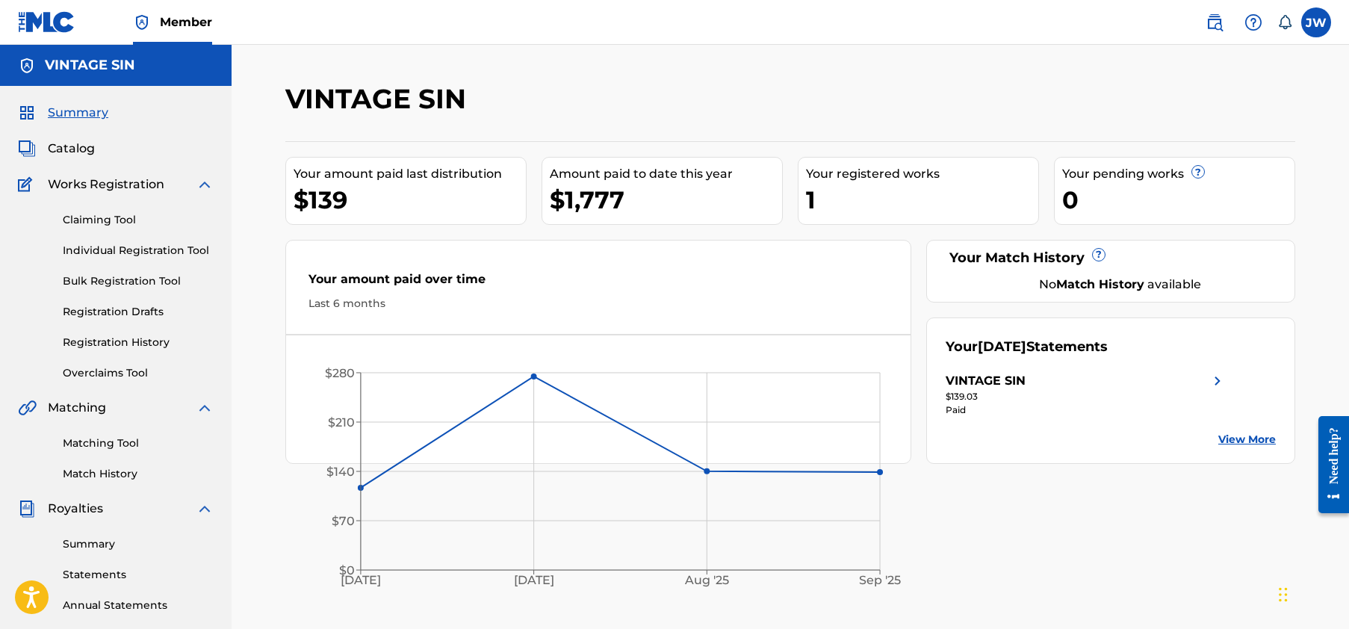
click at [1220, 382] on img at bounding box center [1217, 381] width 18 height 18
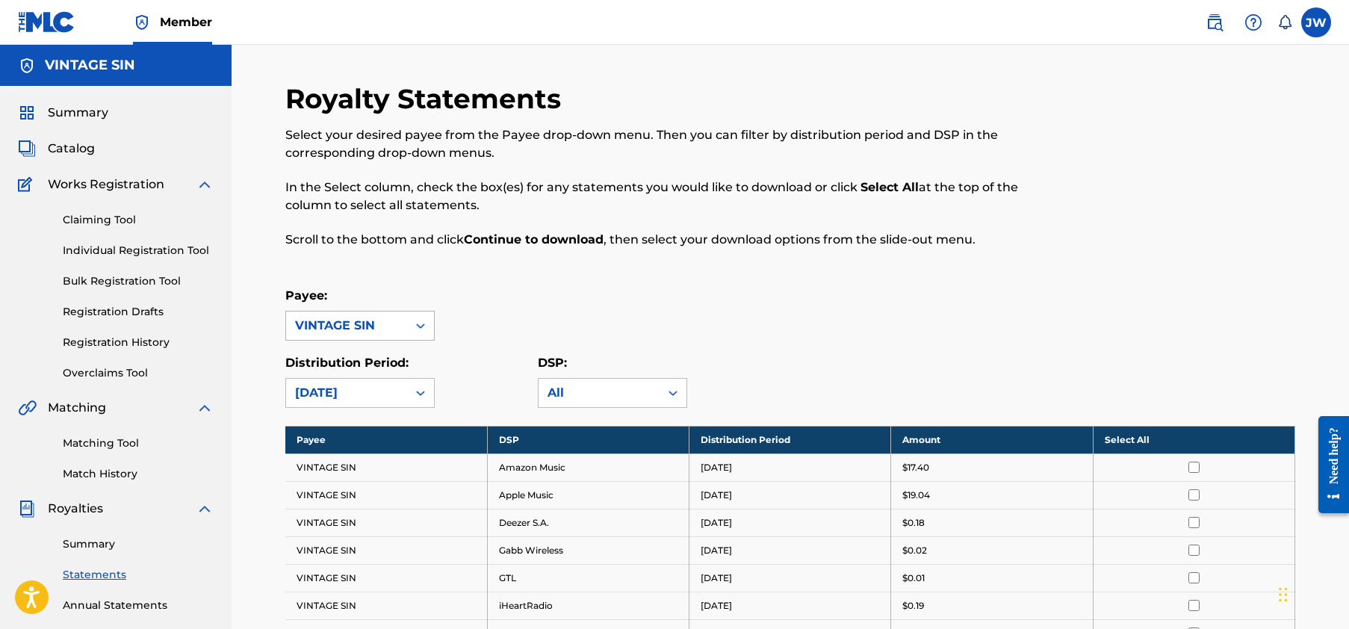
click at [423, 329] on icon at bounding box center [420, 325] width 15 height 15
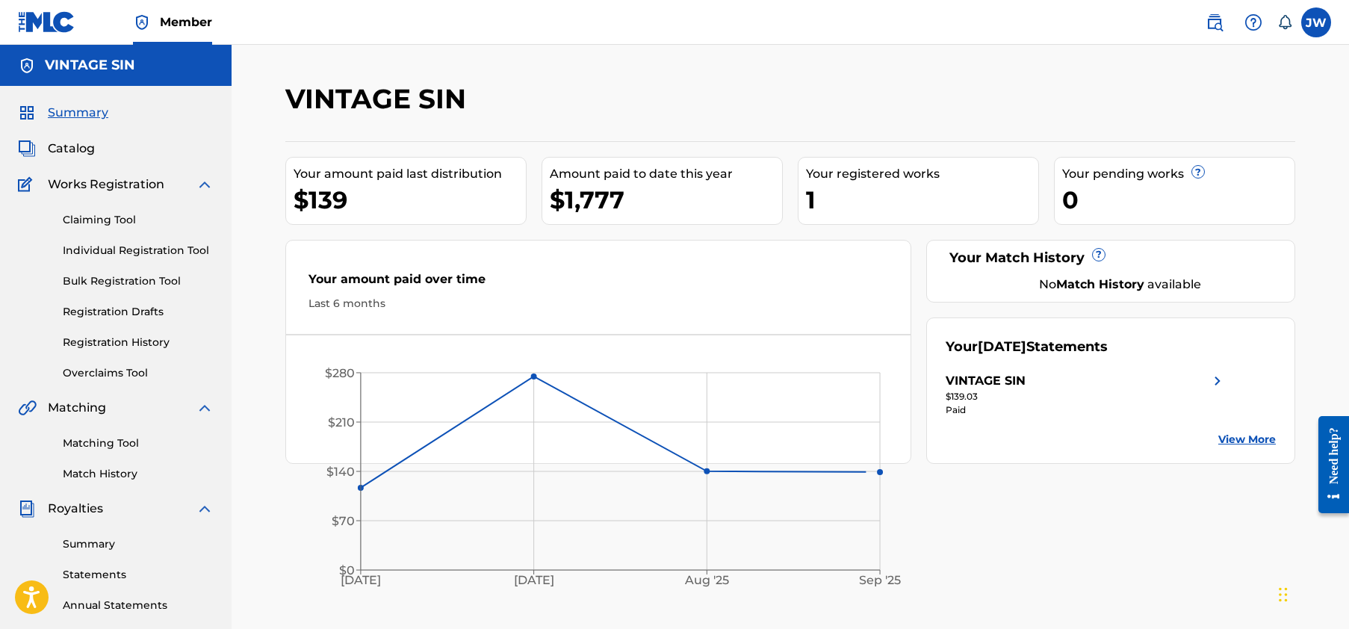
click at [1239, 440] on link "View More" at bounding box center [1247, 440] width 58 height 16
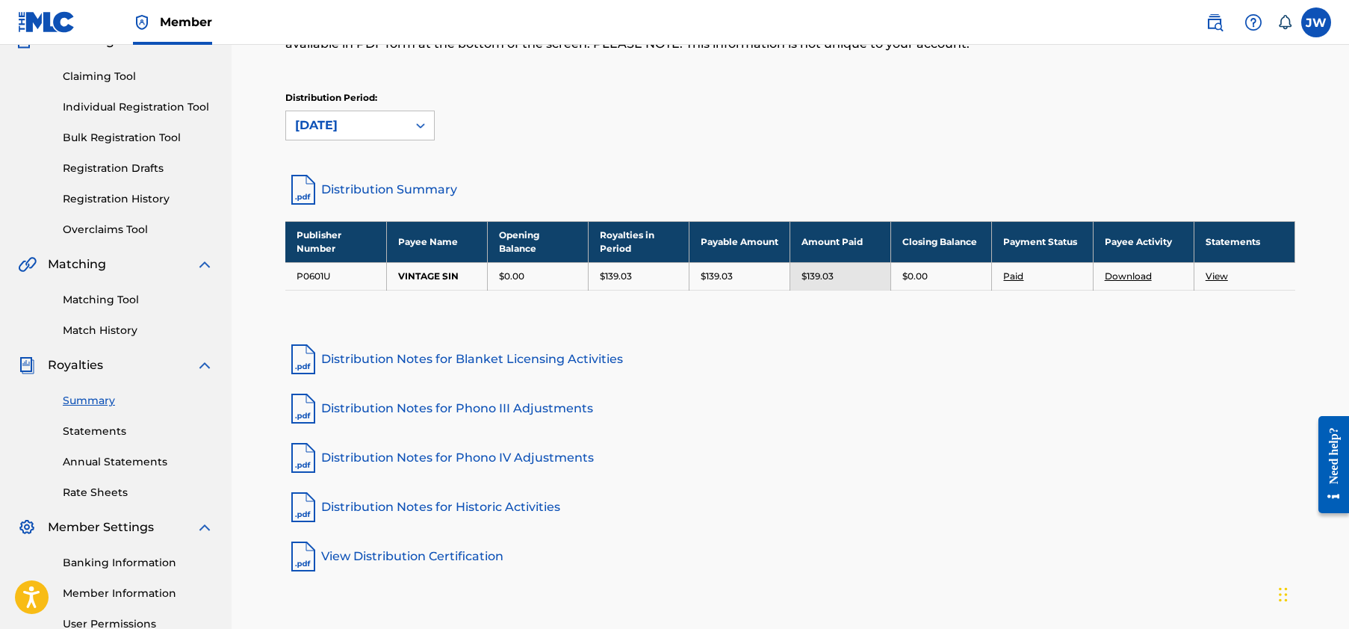
scroll to position [60, 0]
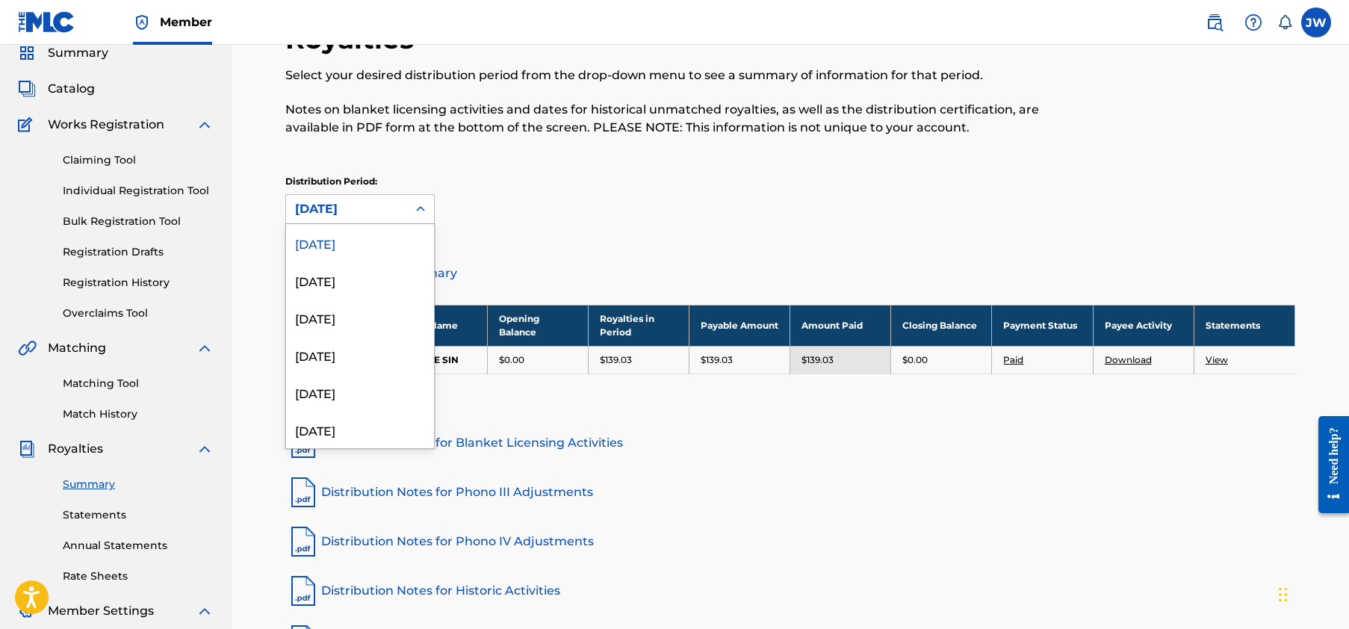
click at [417, 208] on icon at bounding box center [420, 209] width 15 height 15
click at [367, 355] on div "[DATE]" at bounding box center [360, 349] width 148 height 37
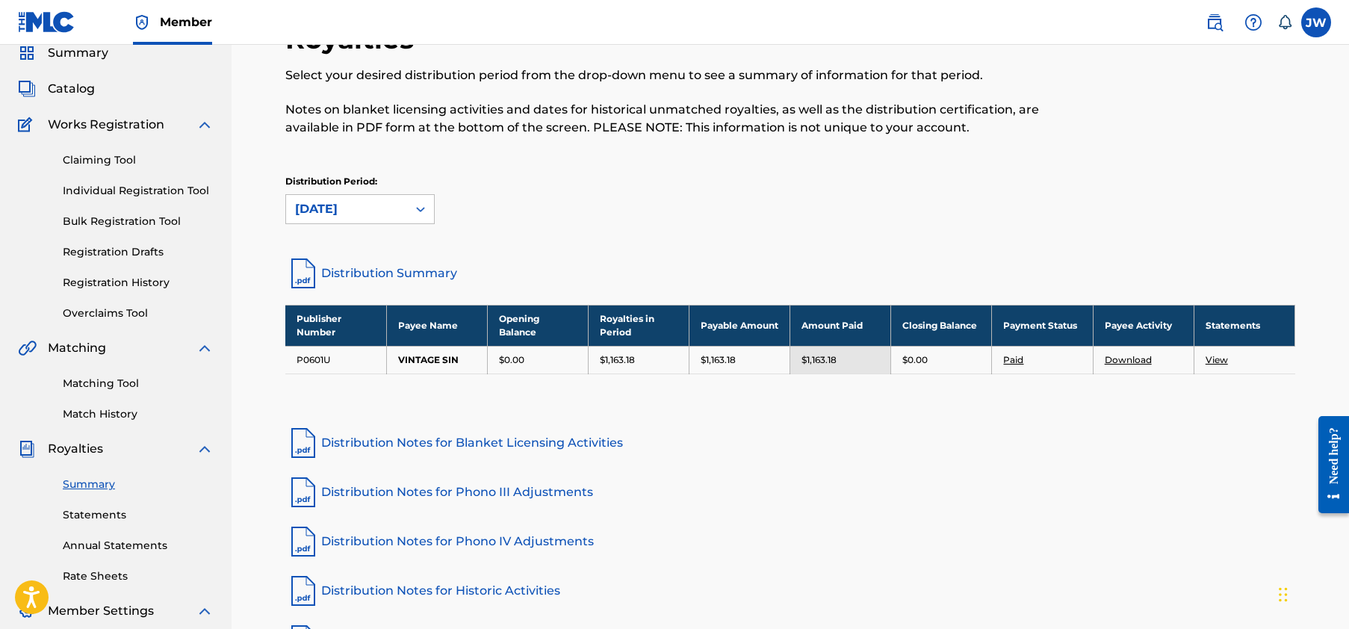
click at [417, 212] on icon at bounding box center [420, 209] width 15 height 15
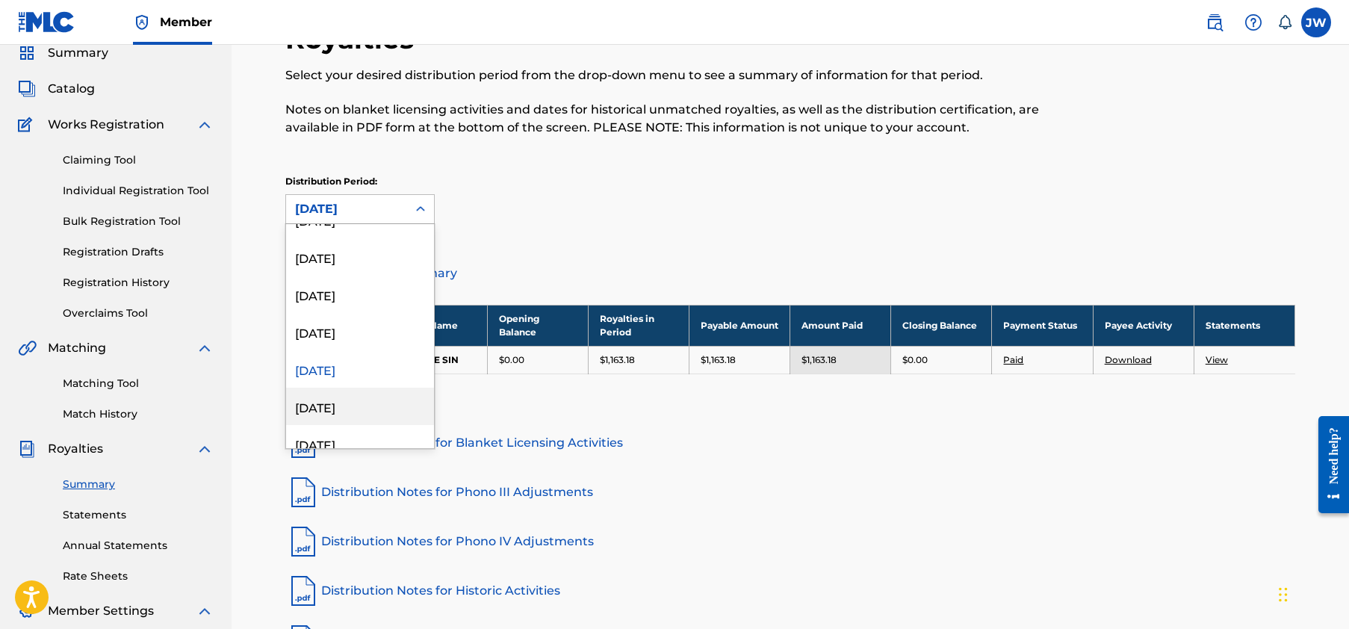
scroll to position [0, 0]
click at [367, 585] on div "[DATE]" at bounding box center [360, 603] width 148 height 37
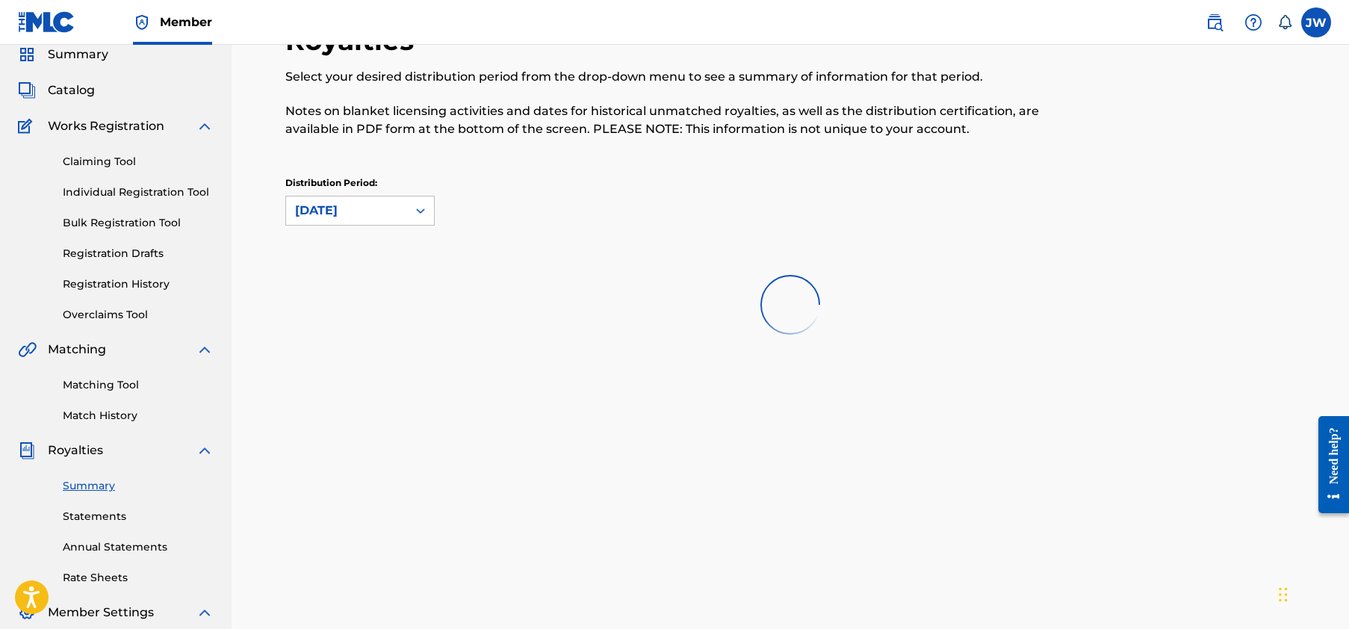
scroll to position [57, 0]
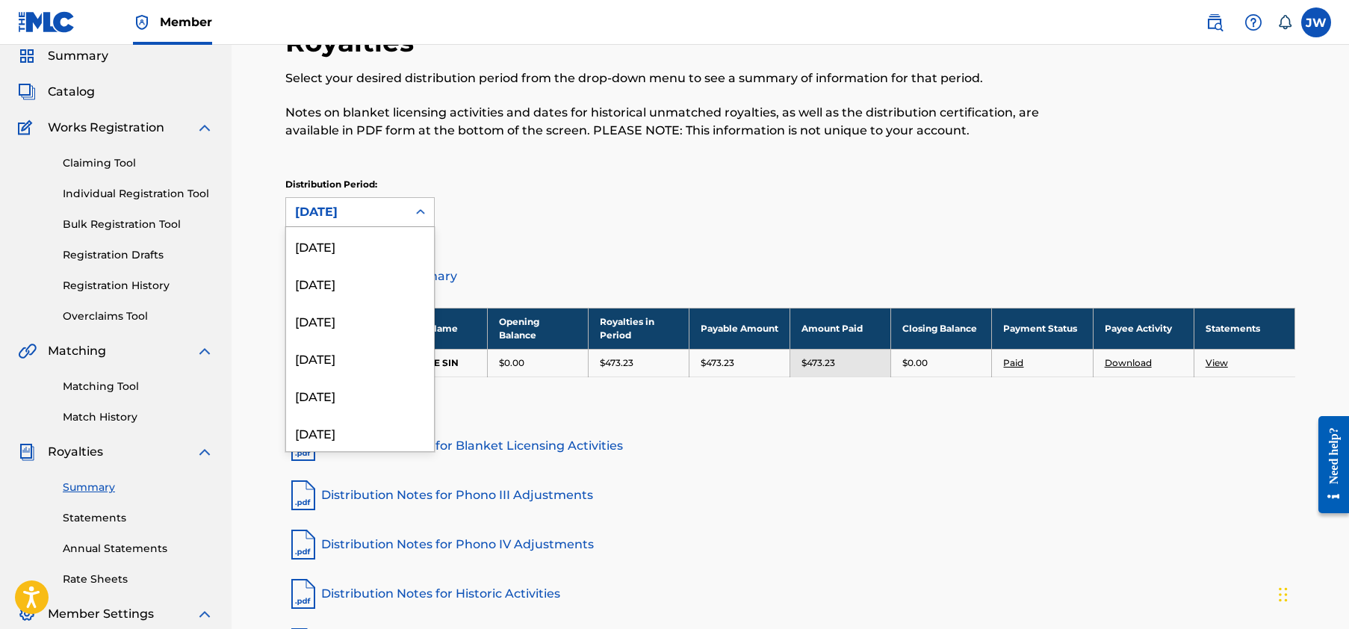
click at [419, 208] on icon at bounding box center [420, 212] width 15 height 15
click at [371, 389] on div "[DATE]" at bounding box center [360, 382] width 148 height 37
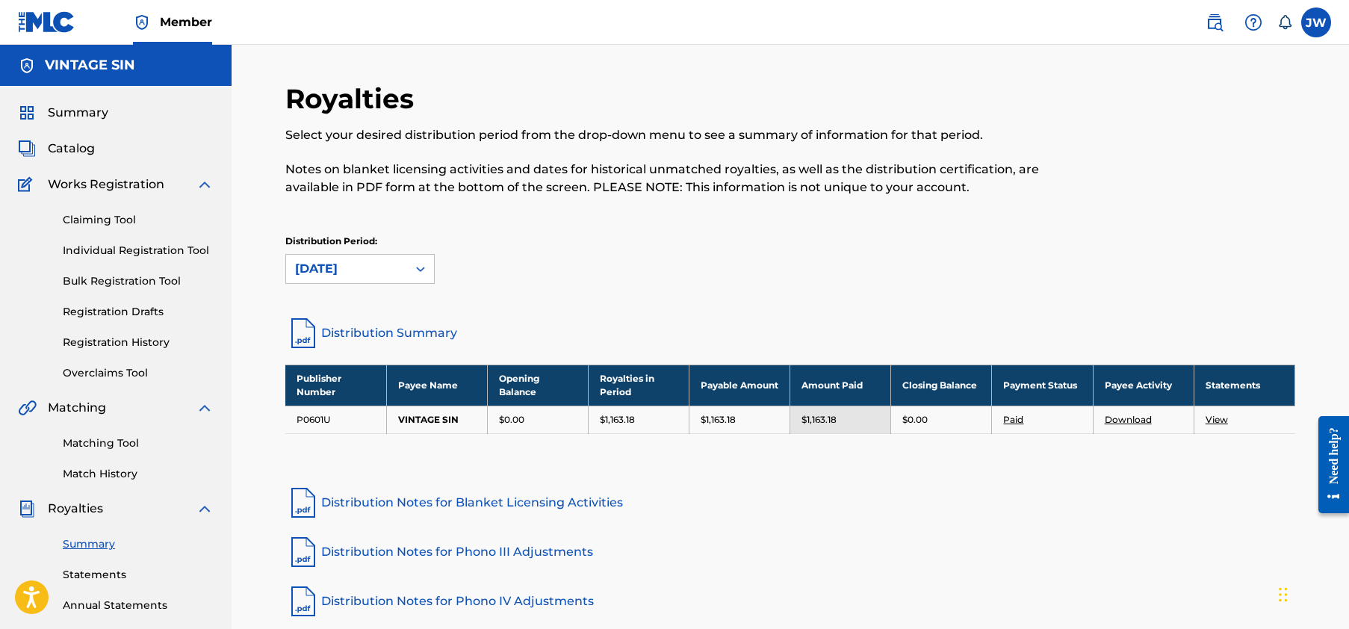
scroll to position [0, 0]
